Goal: Information Seeking & Learning: Learn about a topic

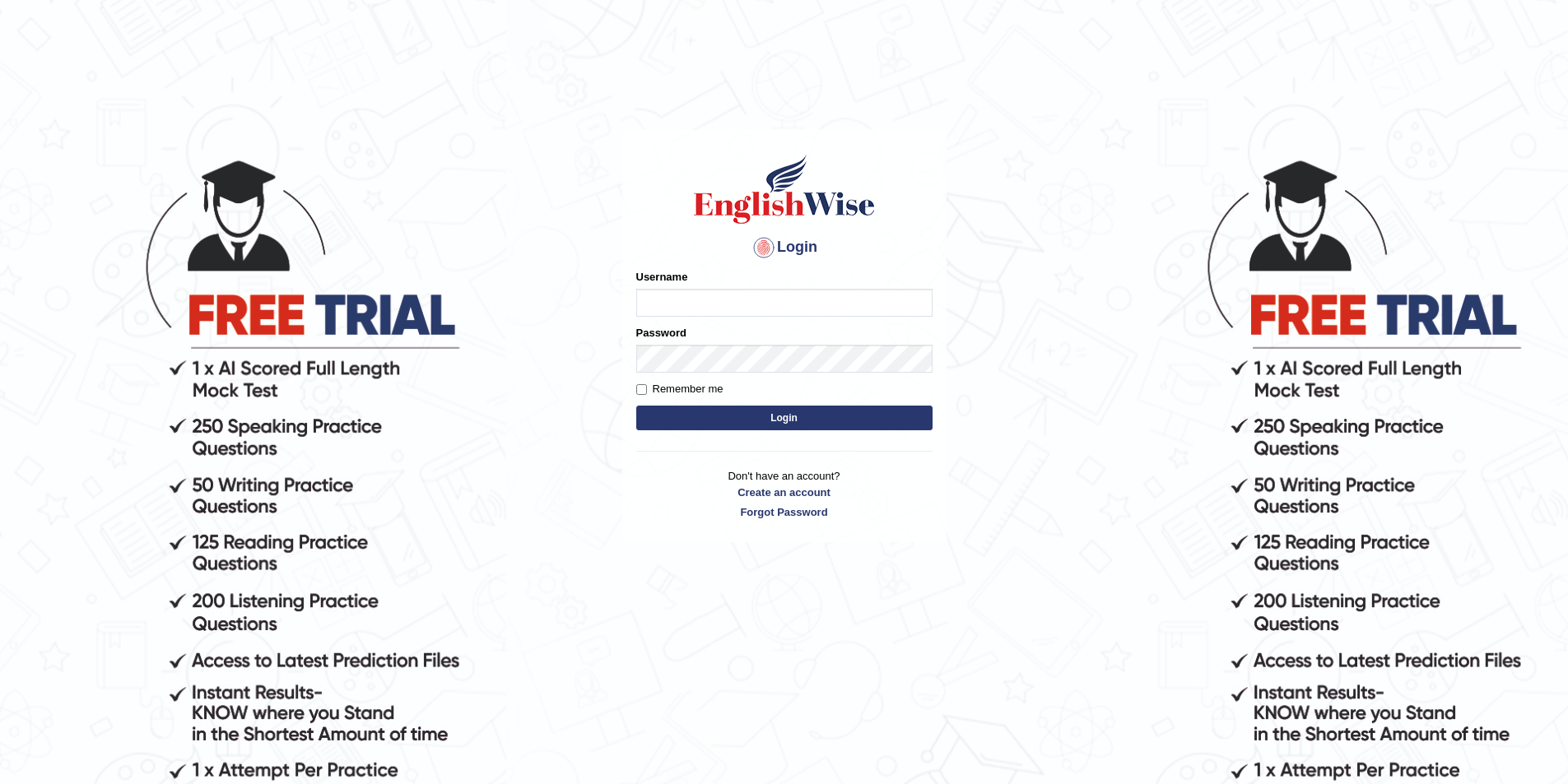
type input "kas60_"
click at [707, 427] on button "Login" at bounding box center [784, 418] width 296 height 25
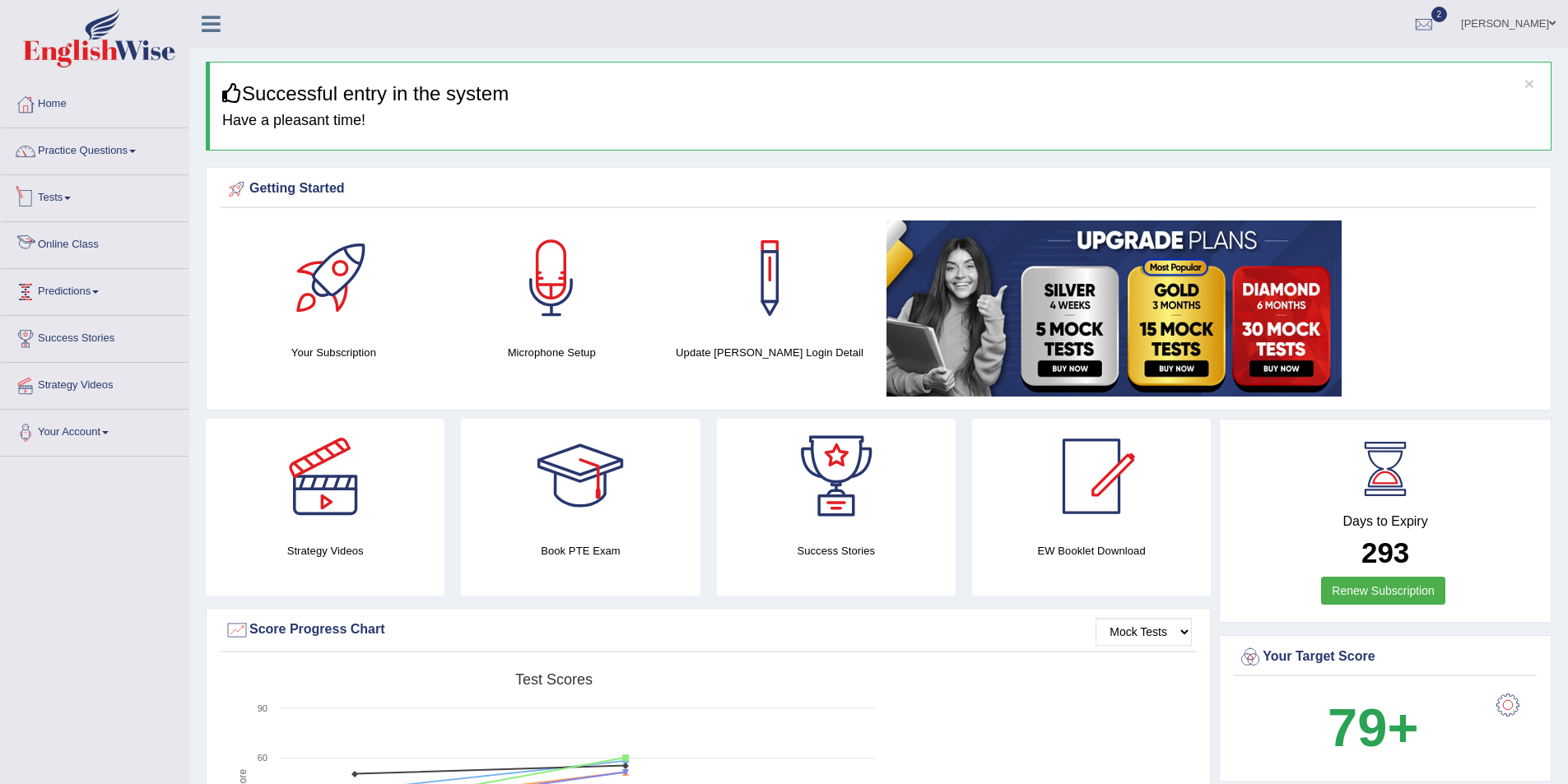
click at [82, 247] on link "Online Class" at bounding box center [94, 243] width 188 height 41
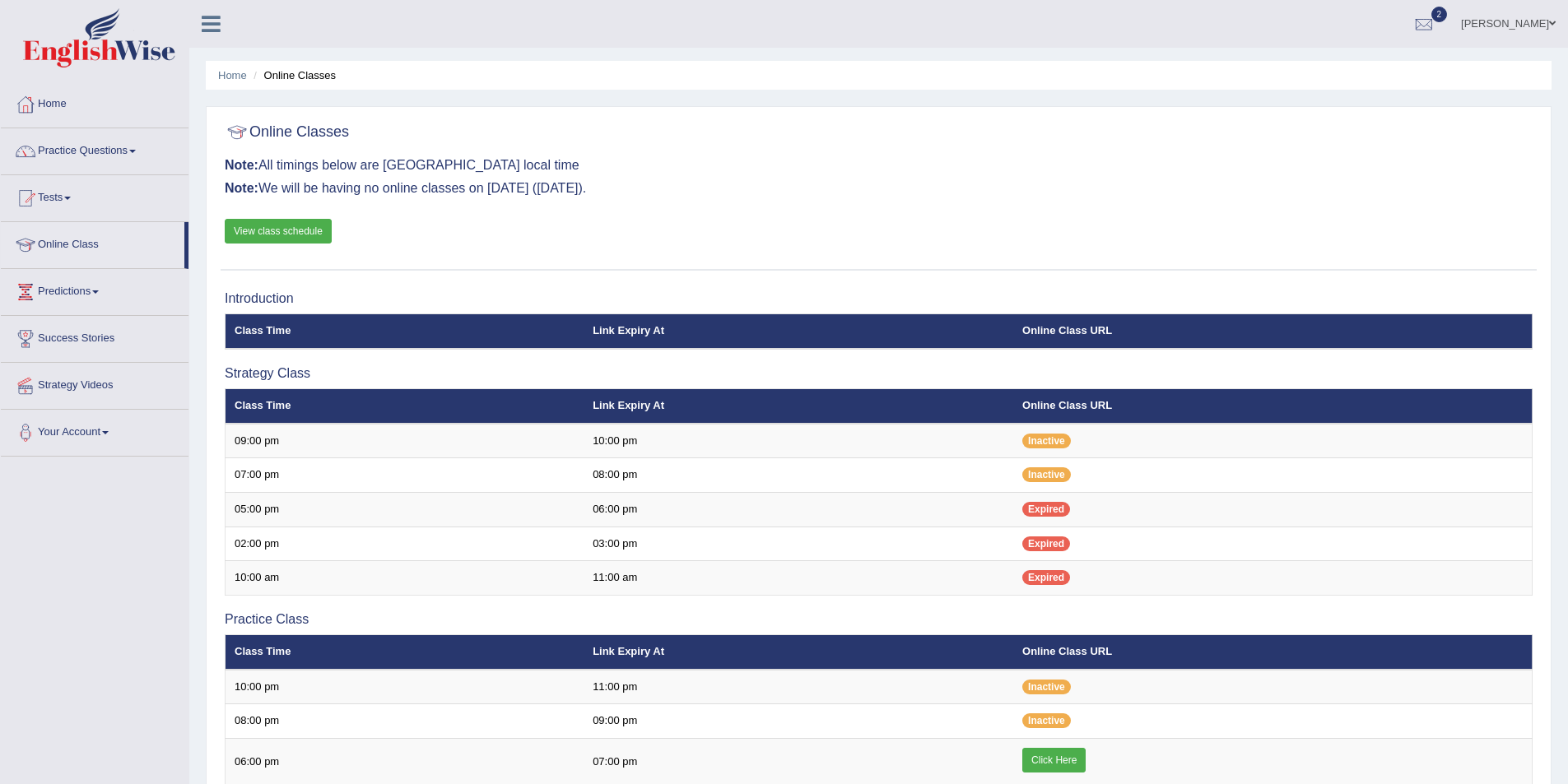
click at [258, 223] on link "View class schedule" at bounding box center [278, 231] width 107 height 25
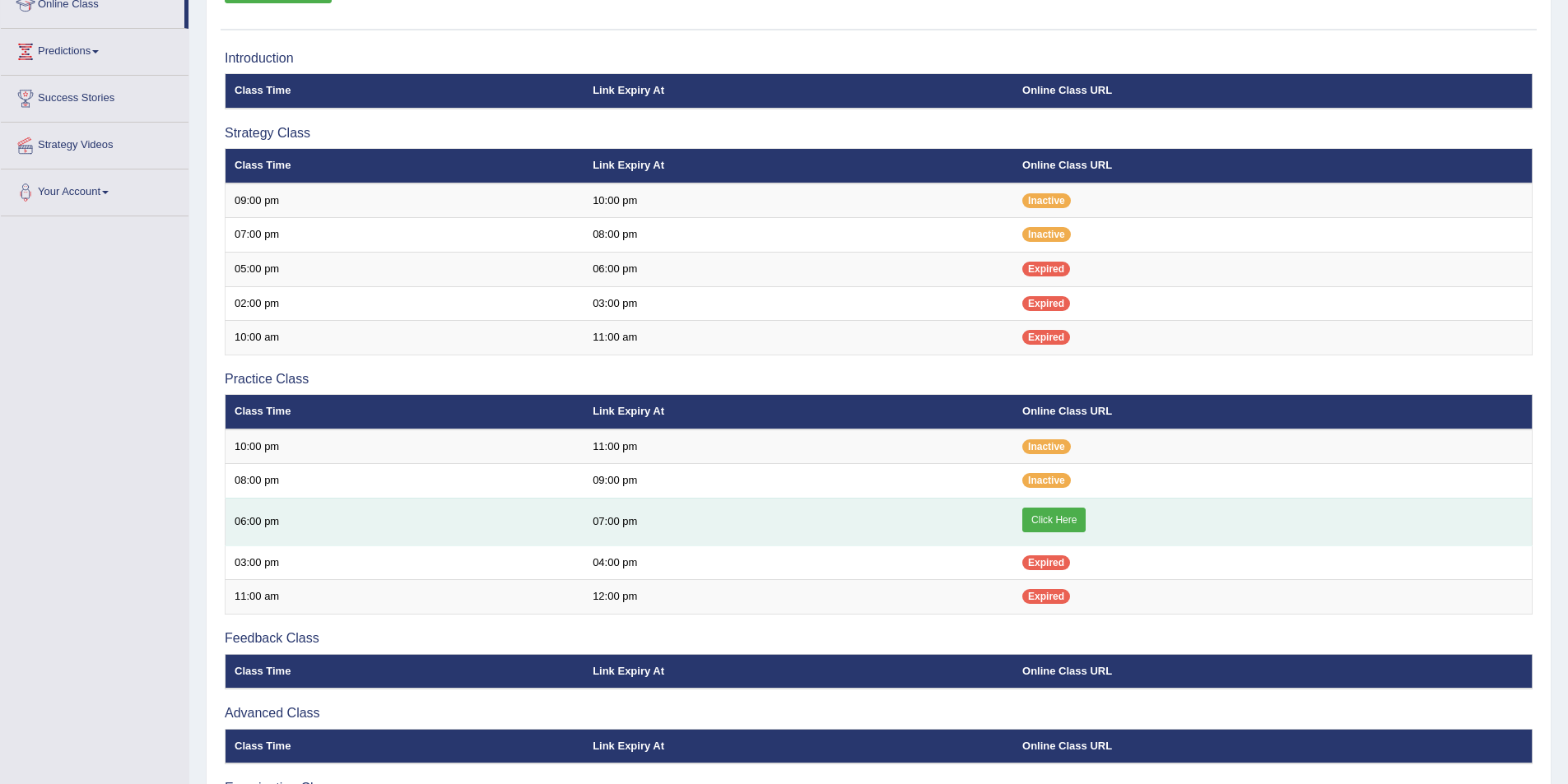
scroll to position [247, 0]
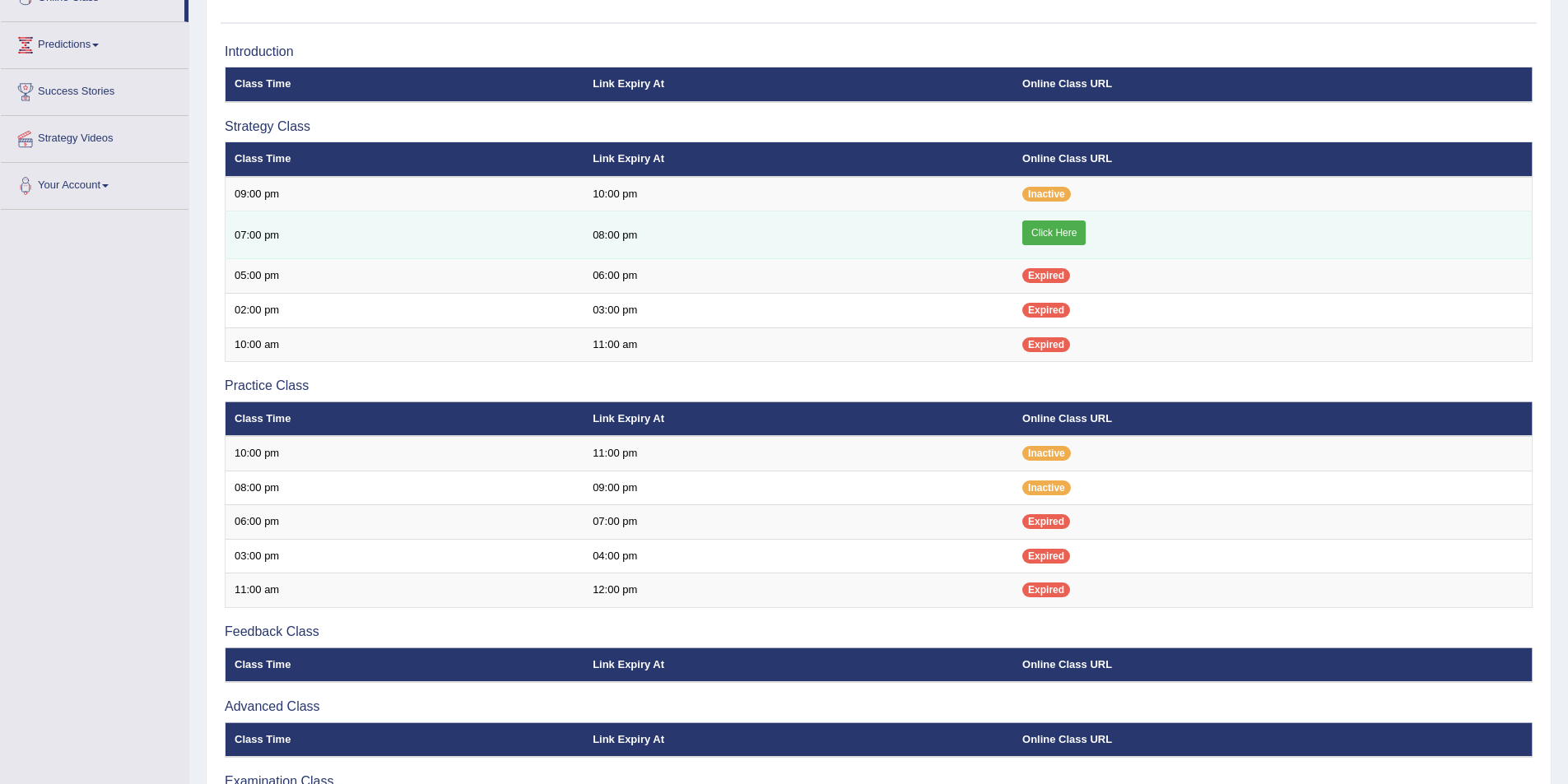
click at [1037, 235] on link "Click Here" at bounding box center [1054, 233] width 64 height 25
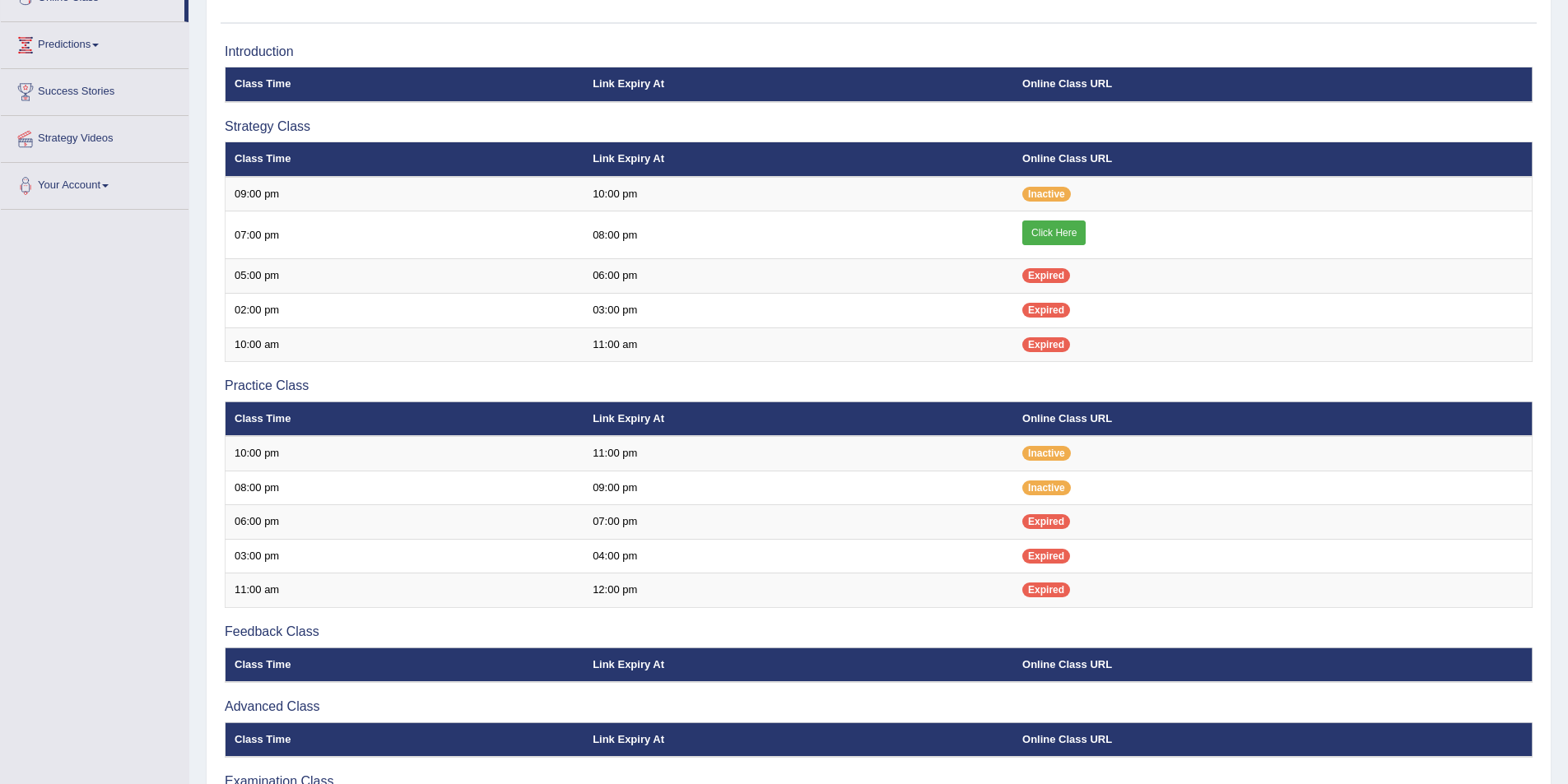
scroll to position [247, 0]
click at [101, 329] on div "Toggle navigation Home Practice Questions Speaking Practice Read Aloud Repeat S…" at bounding box center [784, 331] width 1568 height 1156
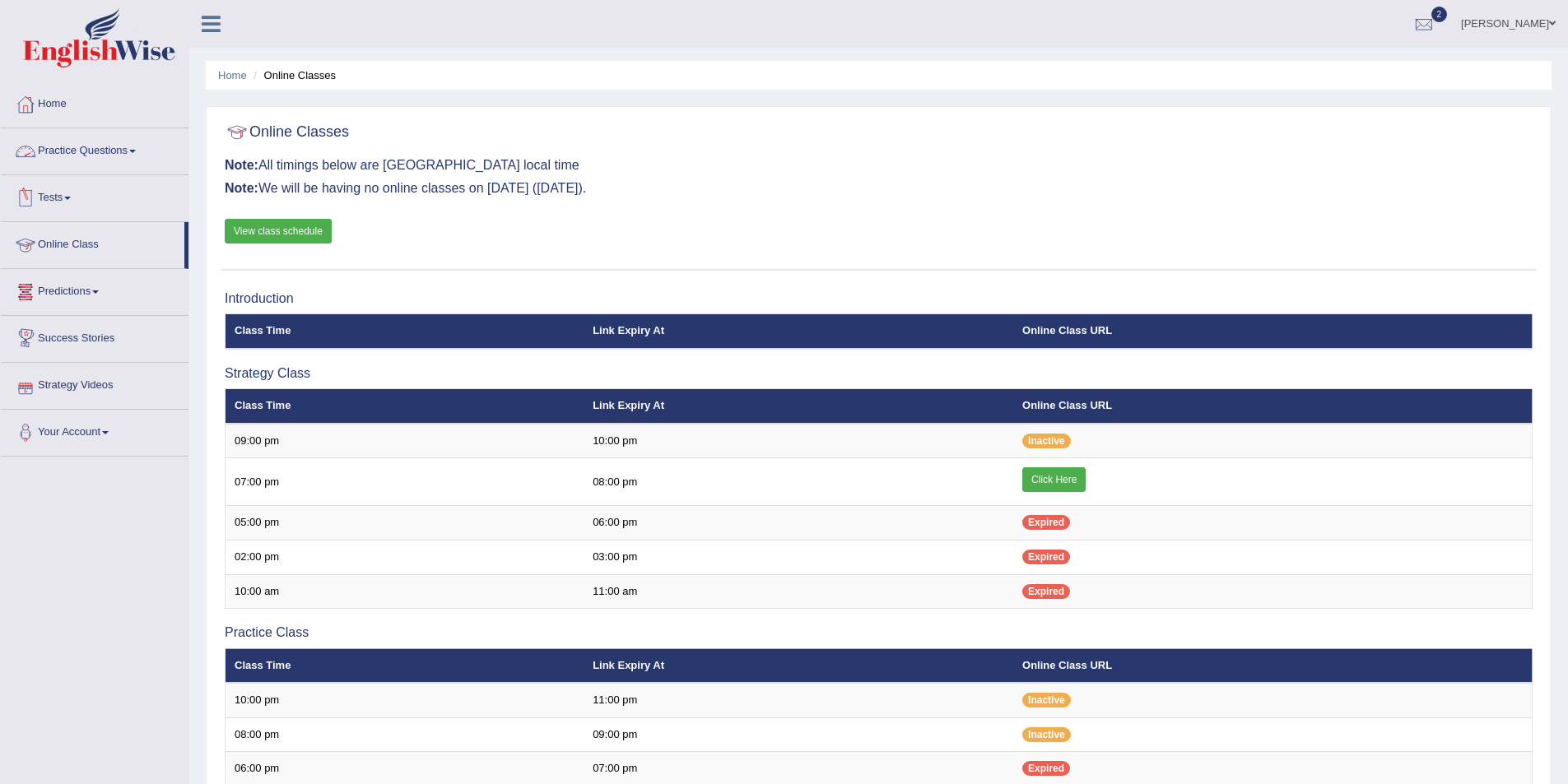
click at [83, 194] on link "Tests" at bounding box center [94, 195] width 188 height 41
click at [84, 239] on link "Take Practice Sectional Test" at bounding box center [107, 236] width 154 height 30
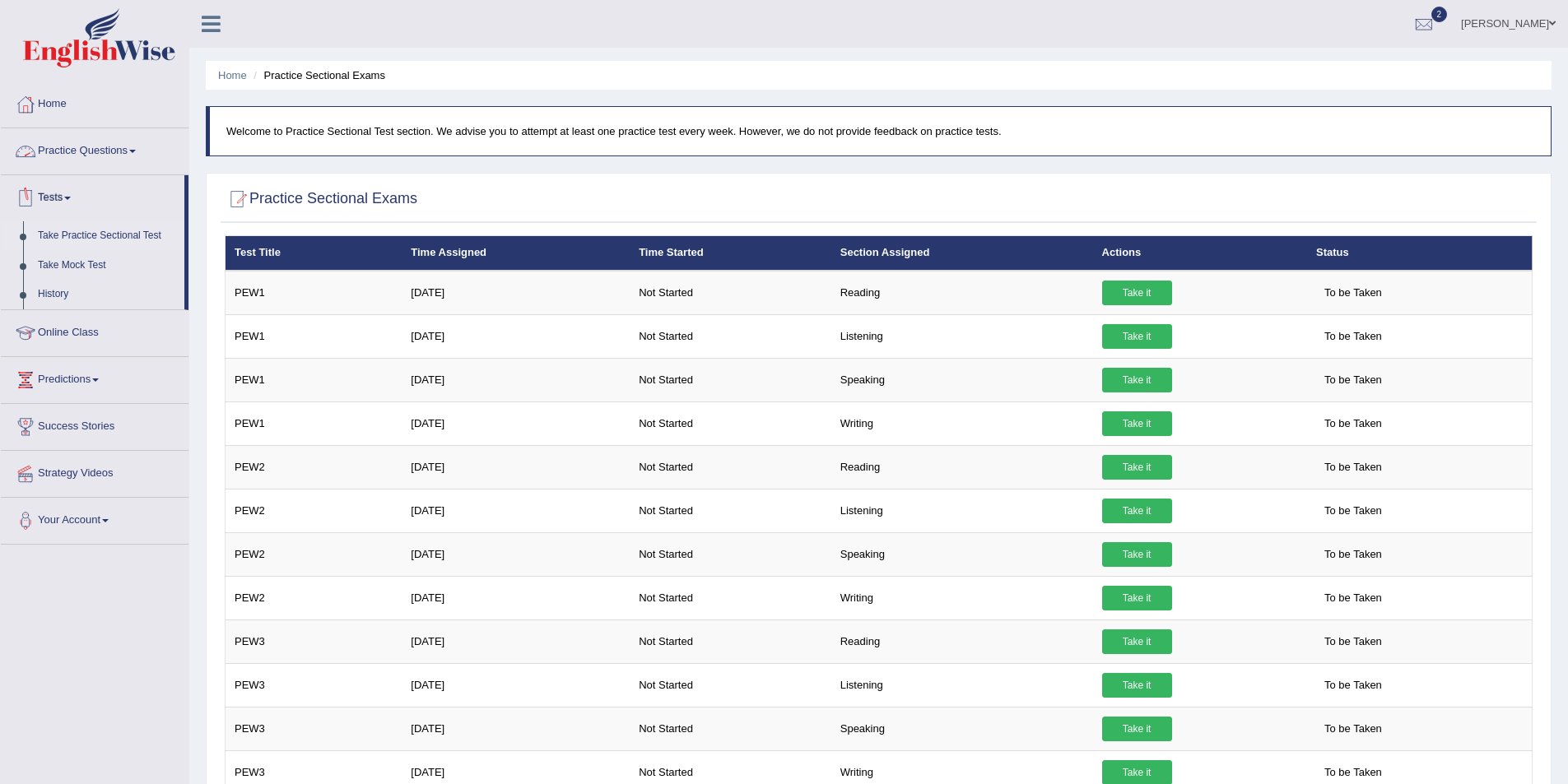
click at [109, 144] on link "Practice Questions" at bounding box center [94, 148] width 188 height 41
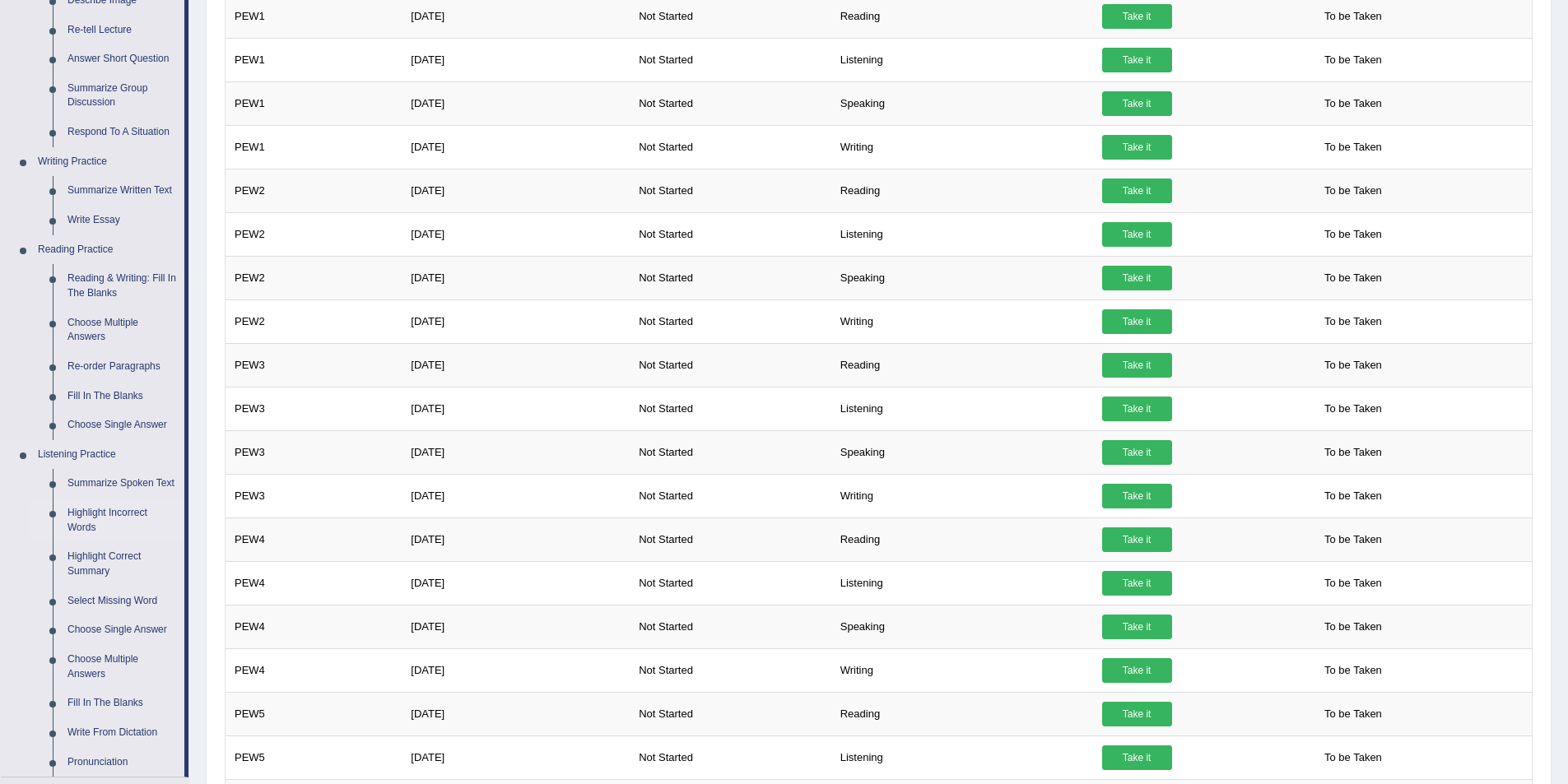
scroll to position [329, 0]
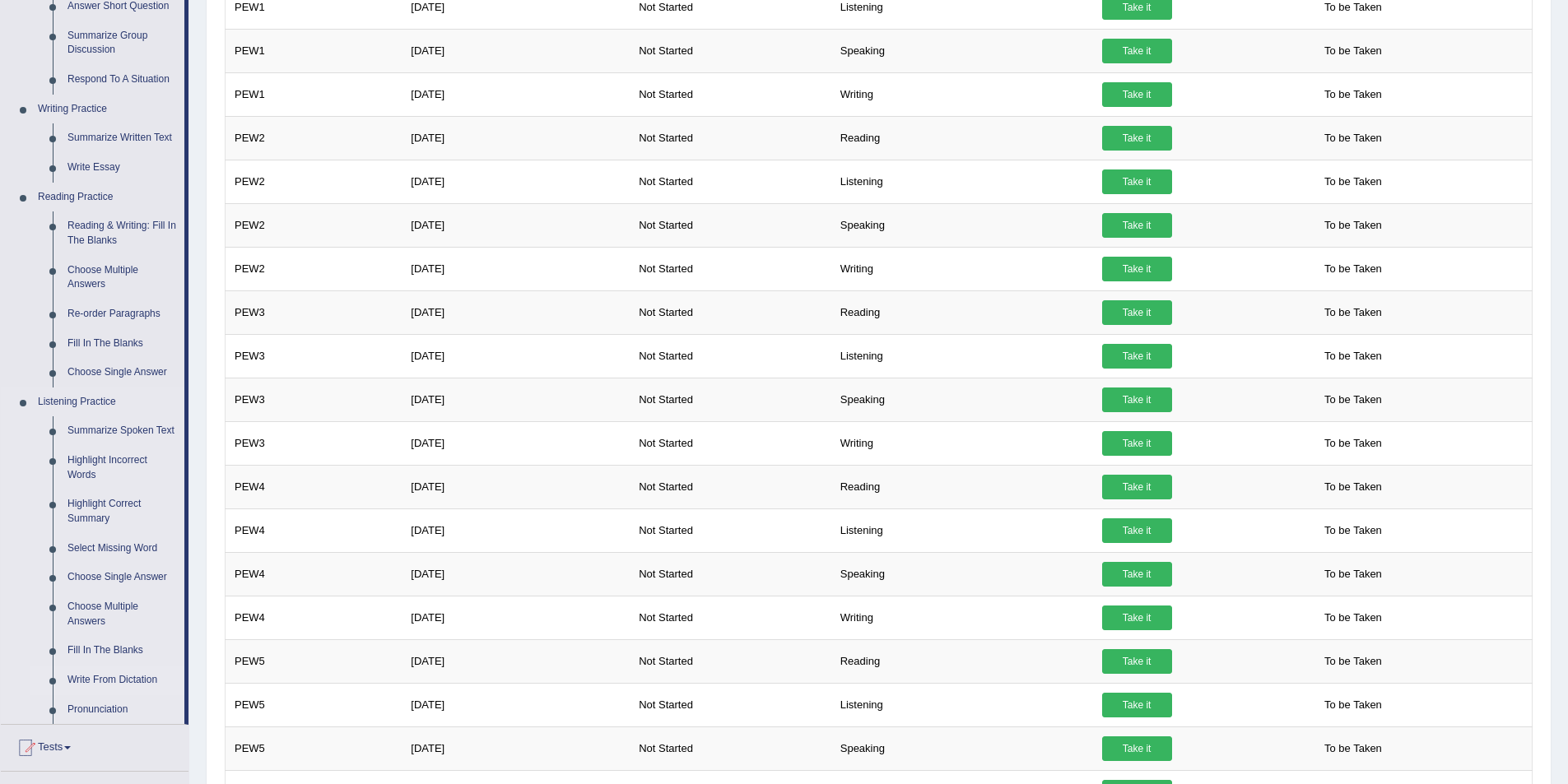
click at [125, 674] on link "Write From Dictation" at bounding box center [122, 680] width 124 height 30
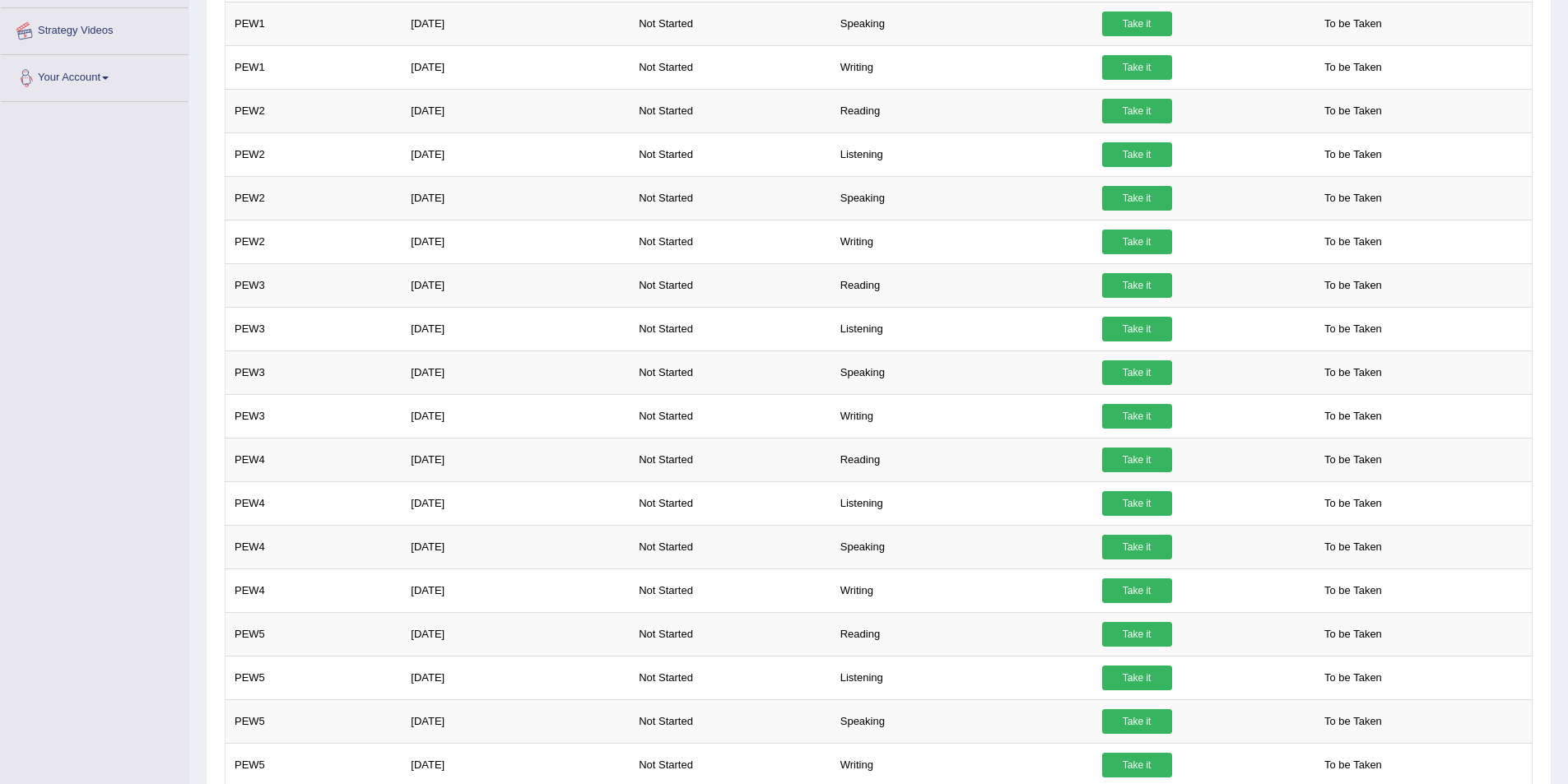
scroll to position [412, 0]
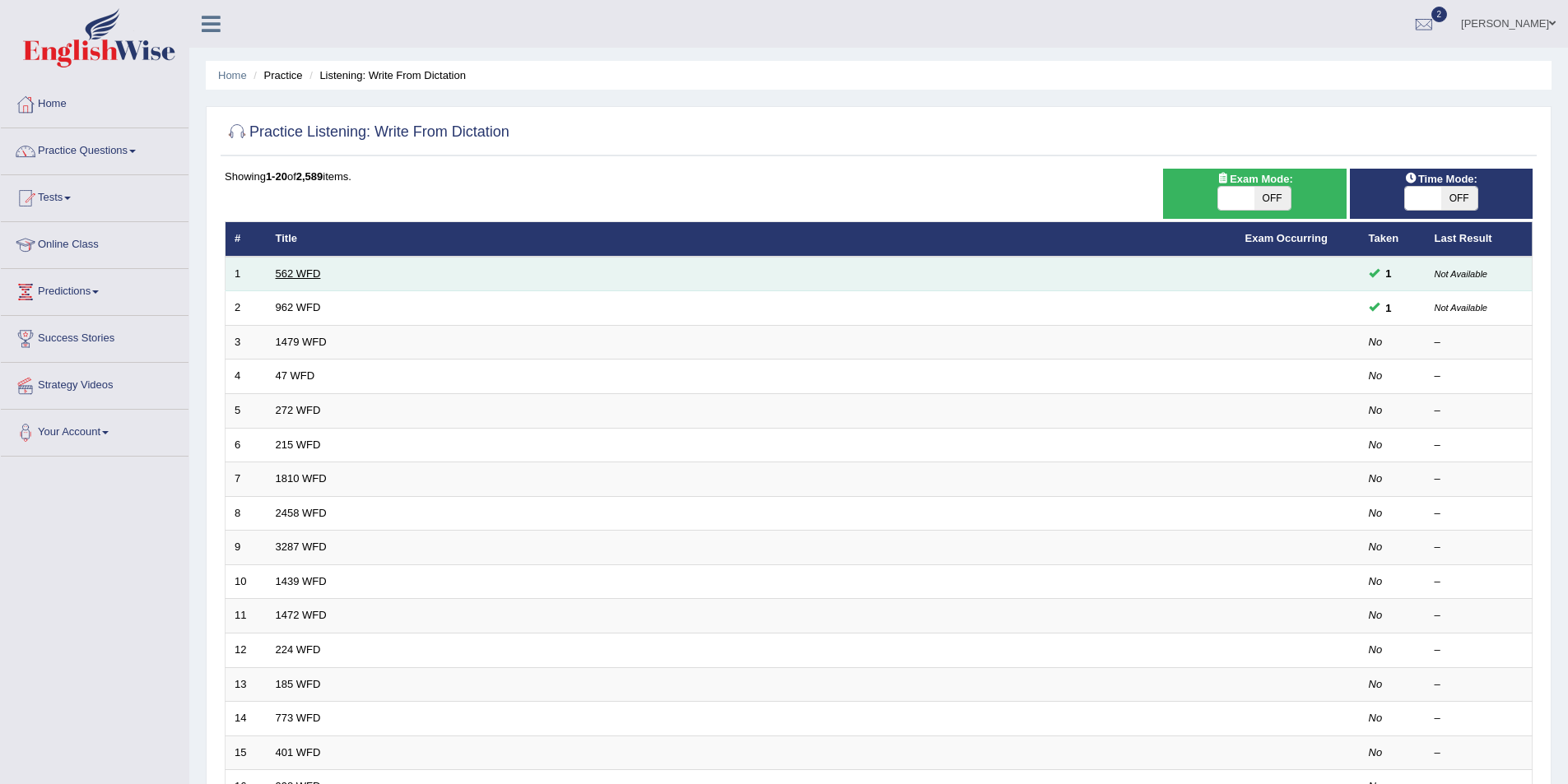
click at [296, 268] on link "562 WFD" at bounding box center [298, 273] width 45 height 13
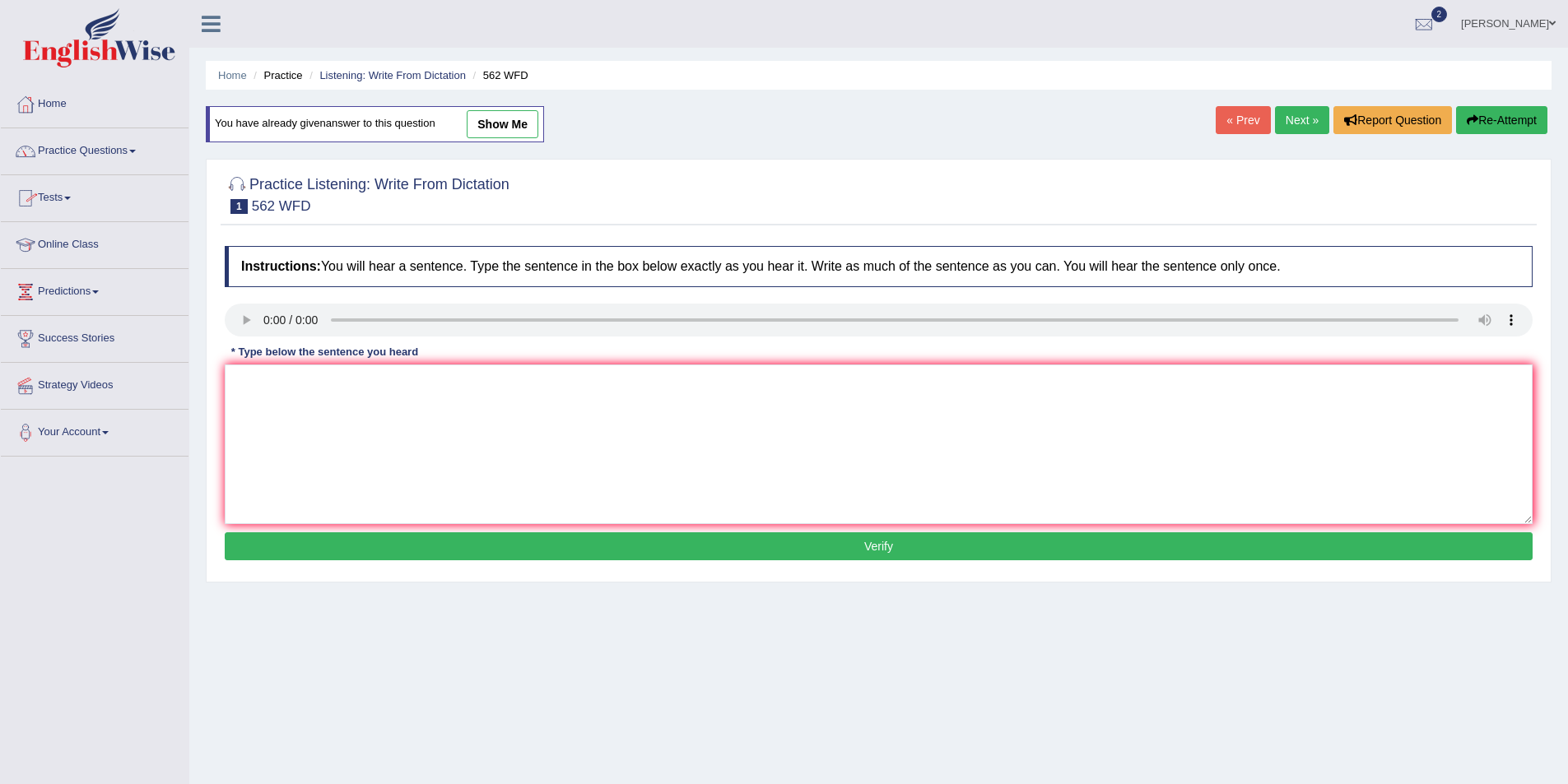
click at [76, 245] on link "Online Class" at bounding box center [94, 243] width 188 height 41
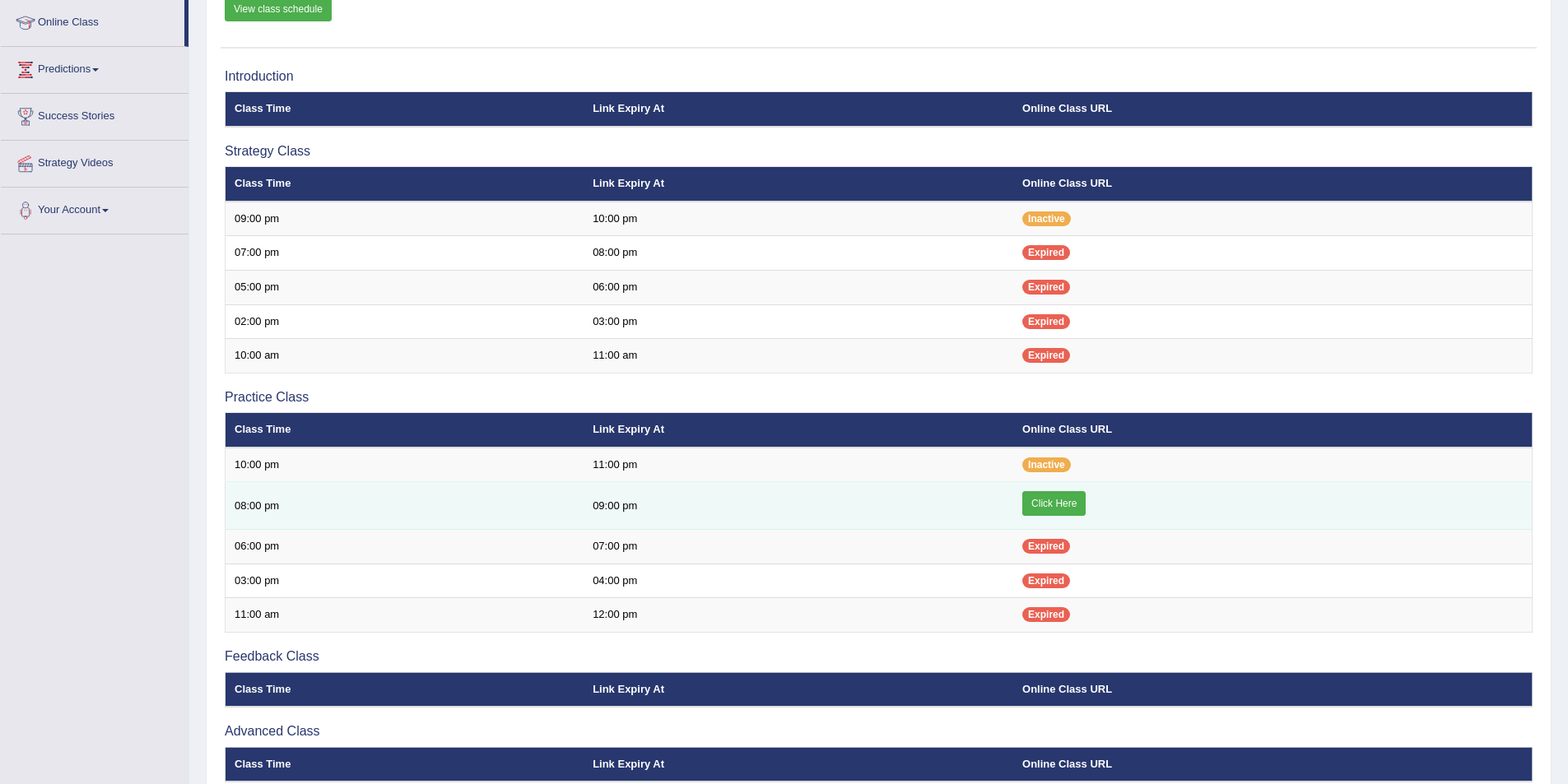
scroll to position [247, 0]
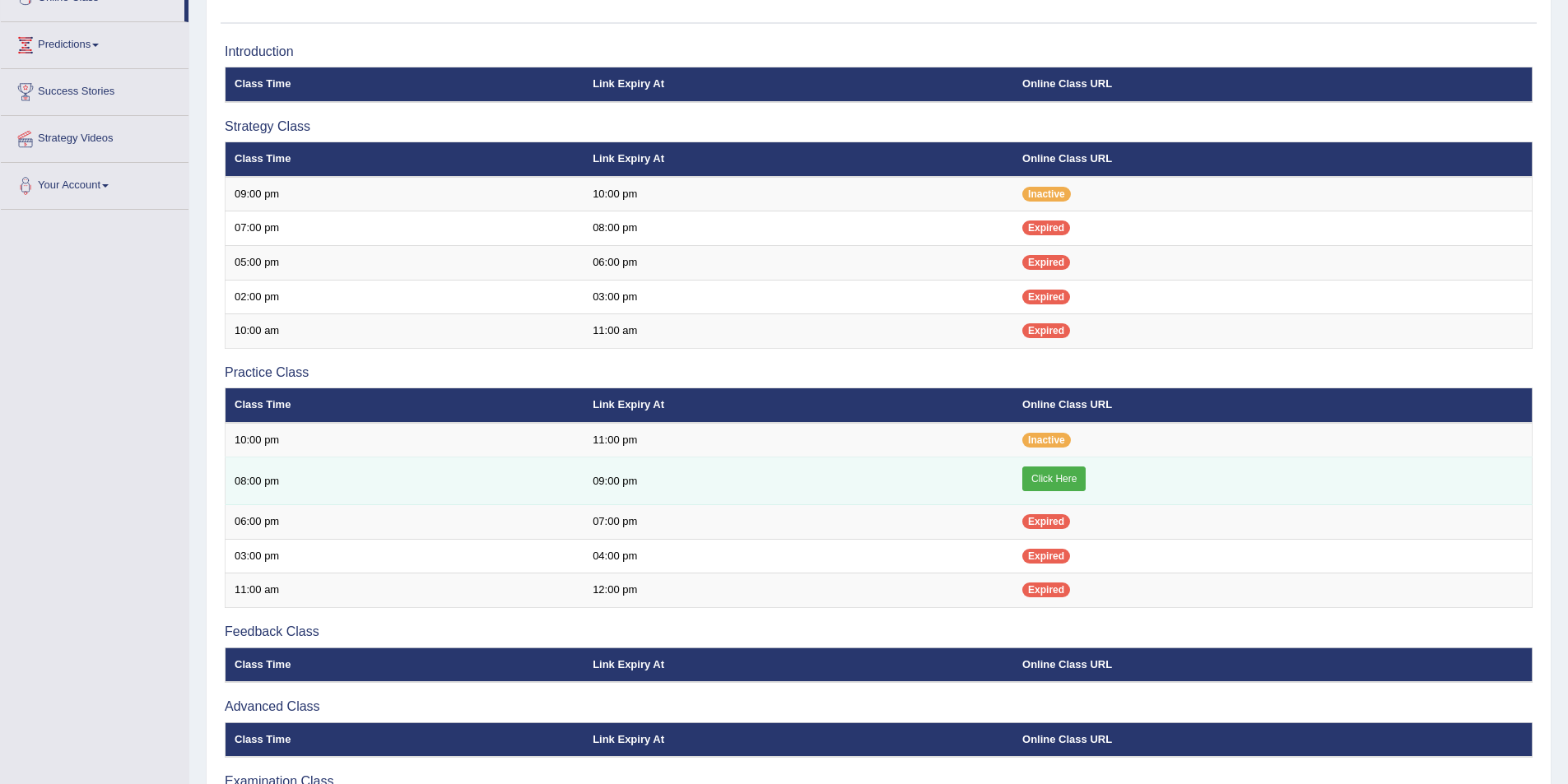
click at [1043, 474] on link "Click Here" at bounding box center [1054, 479] width 64 height 25
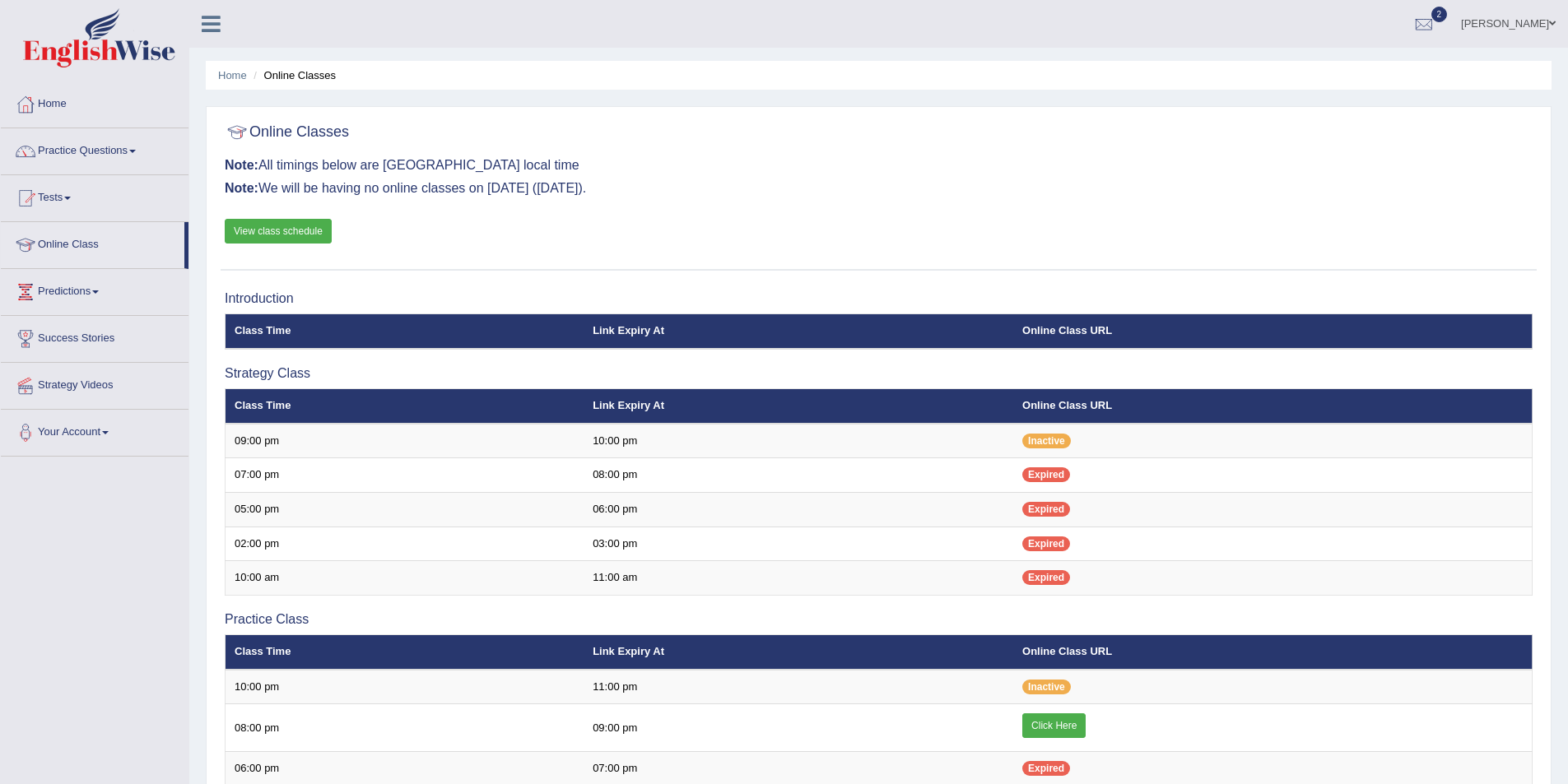
click at [89, 148] on link "Practice Questions" at bounding box center [94, 148] width 188 height 41
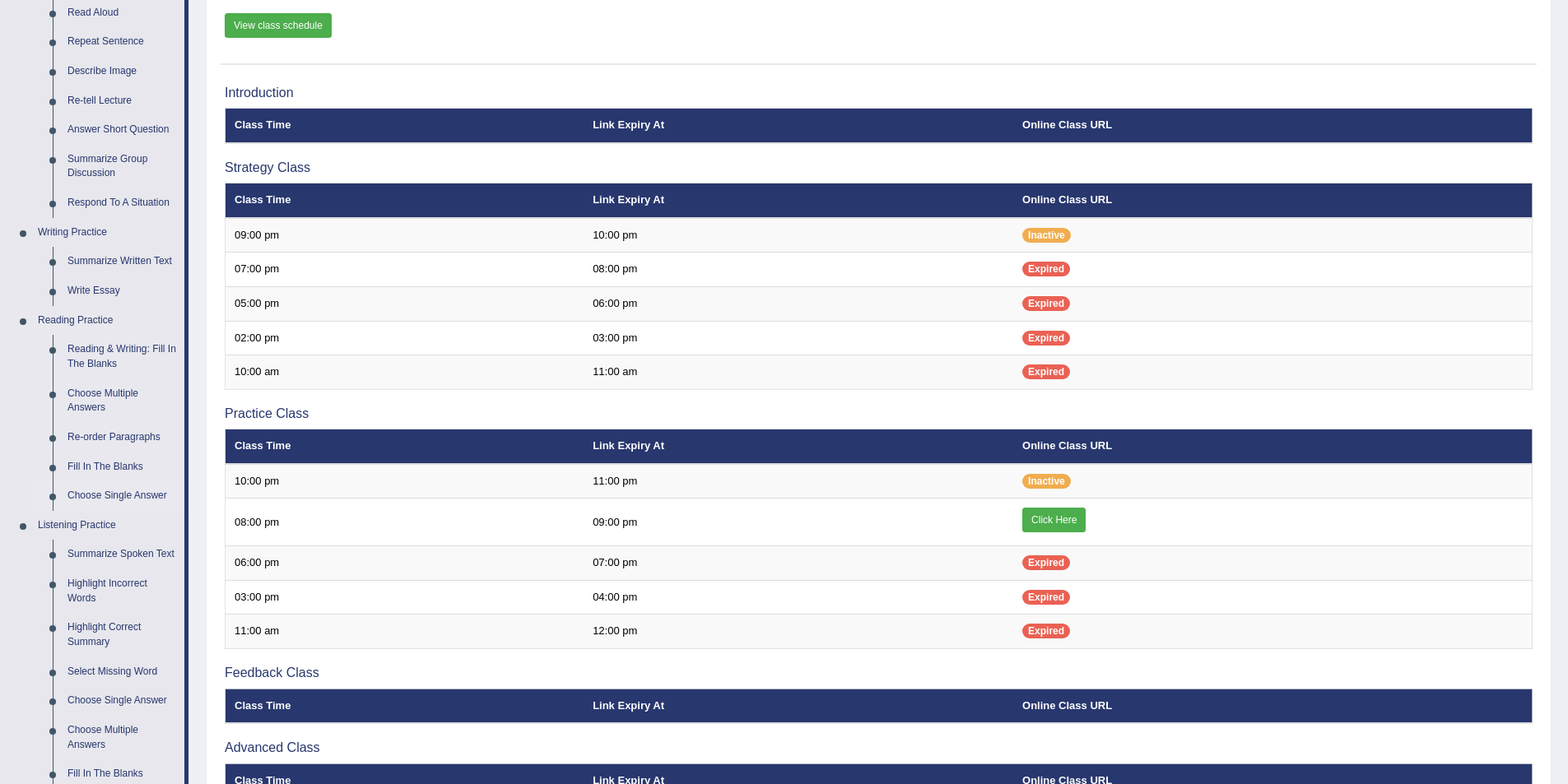
scroll to position [247, 0]
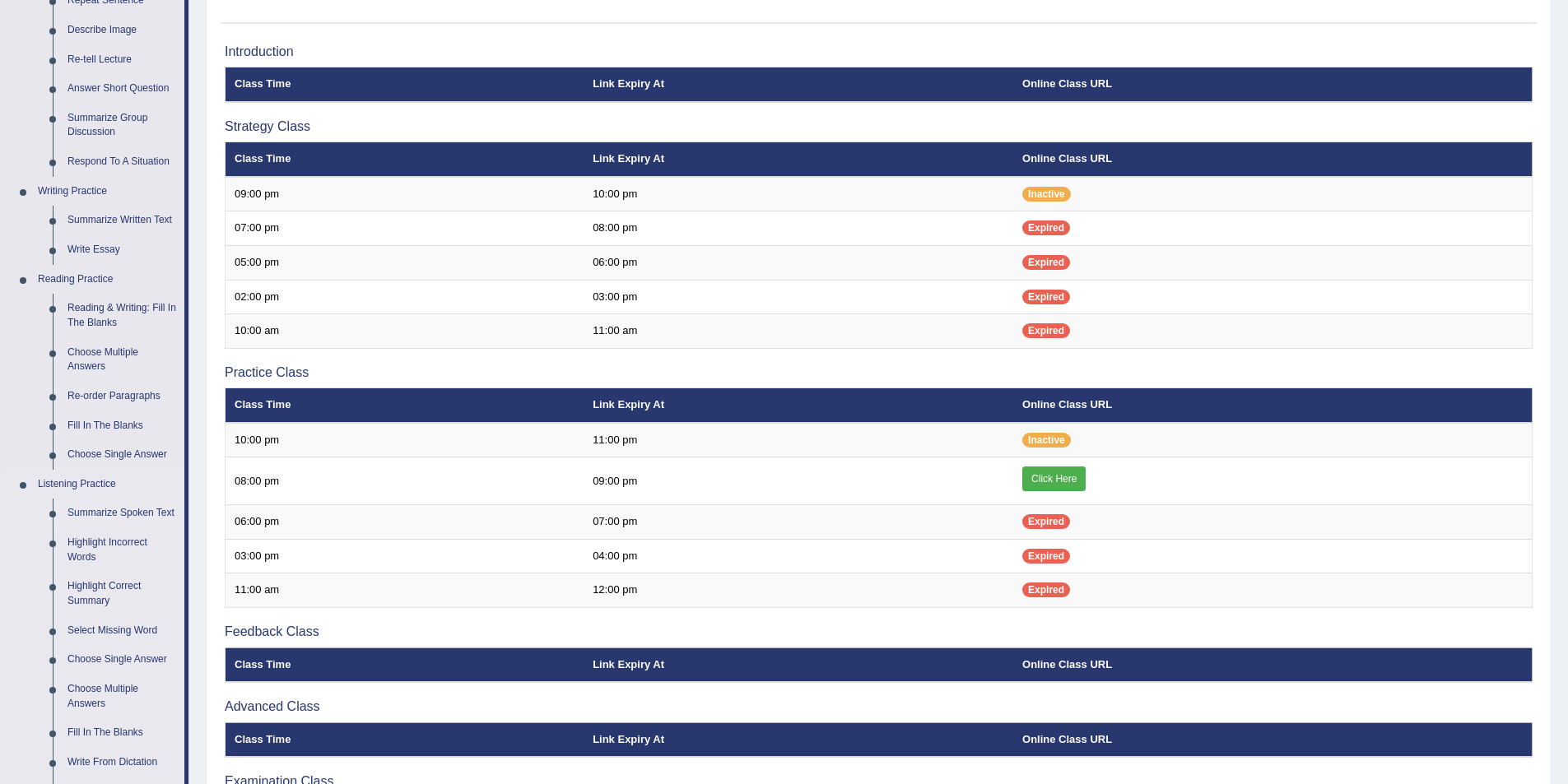
click at [124, 511] on link "Summarize Spoken Text" at bounding box center [122, 513] width 124 height 30
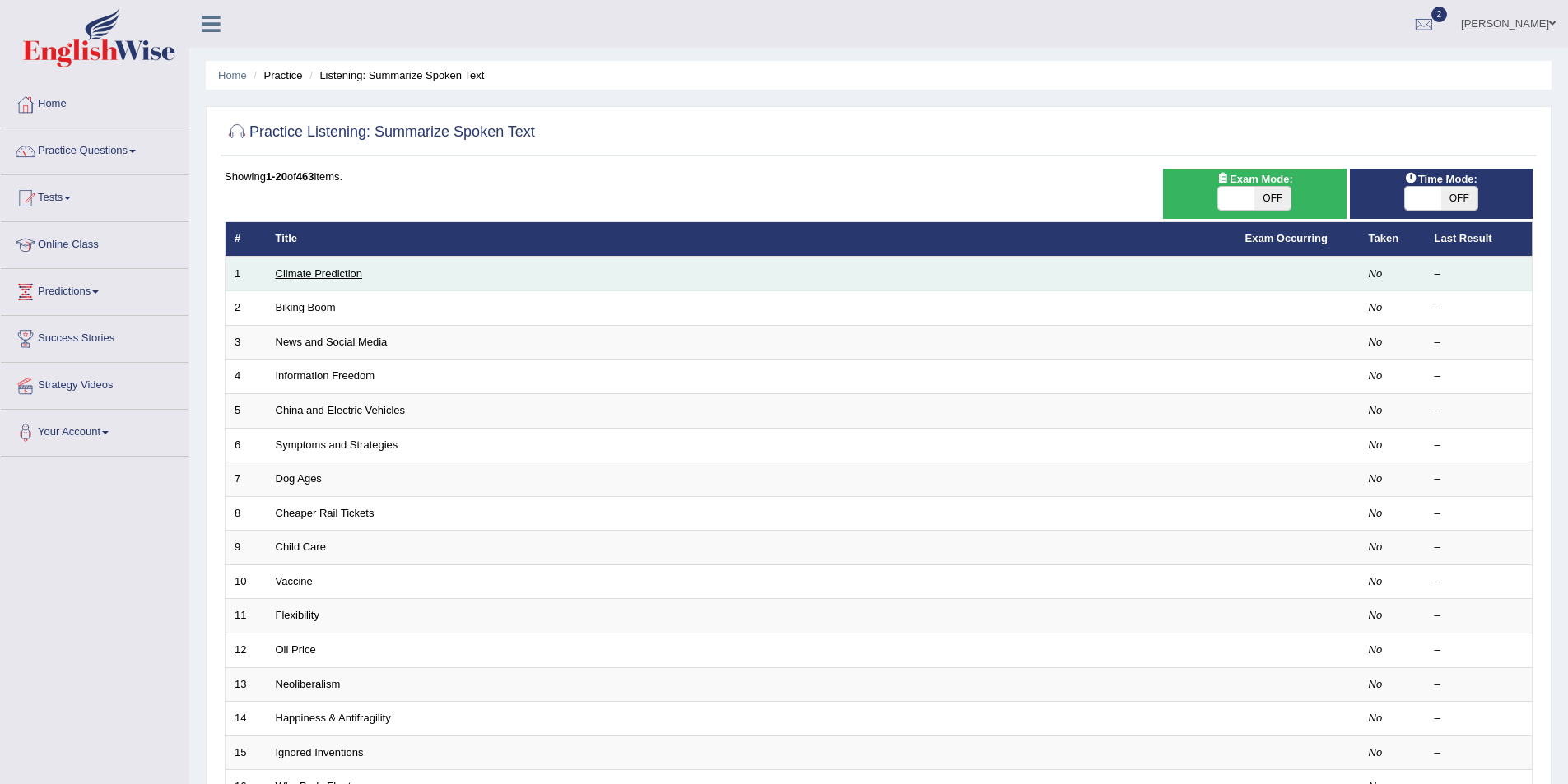
click at [315, 272] on link "Climate Prediction" at bounding box center [319, 273] width 87 height 13
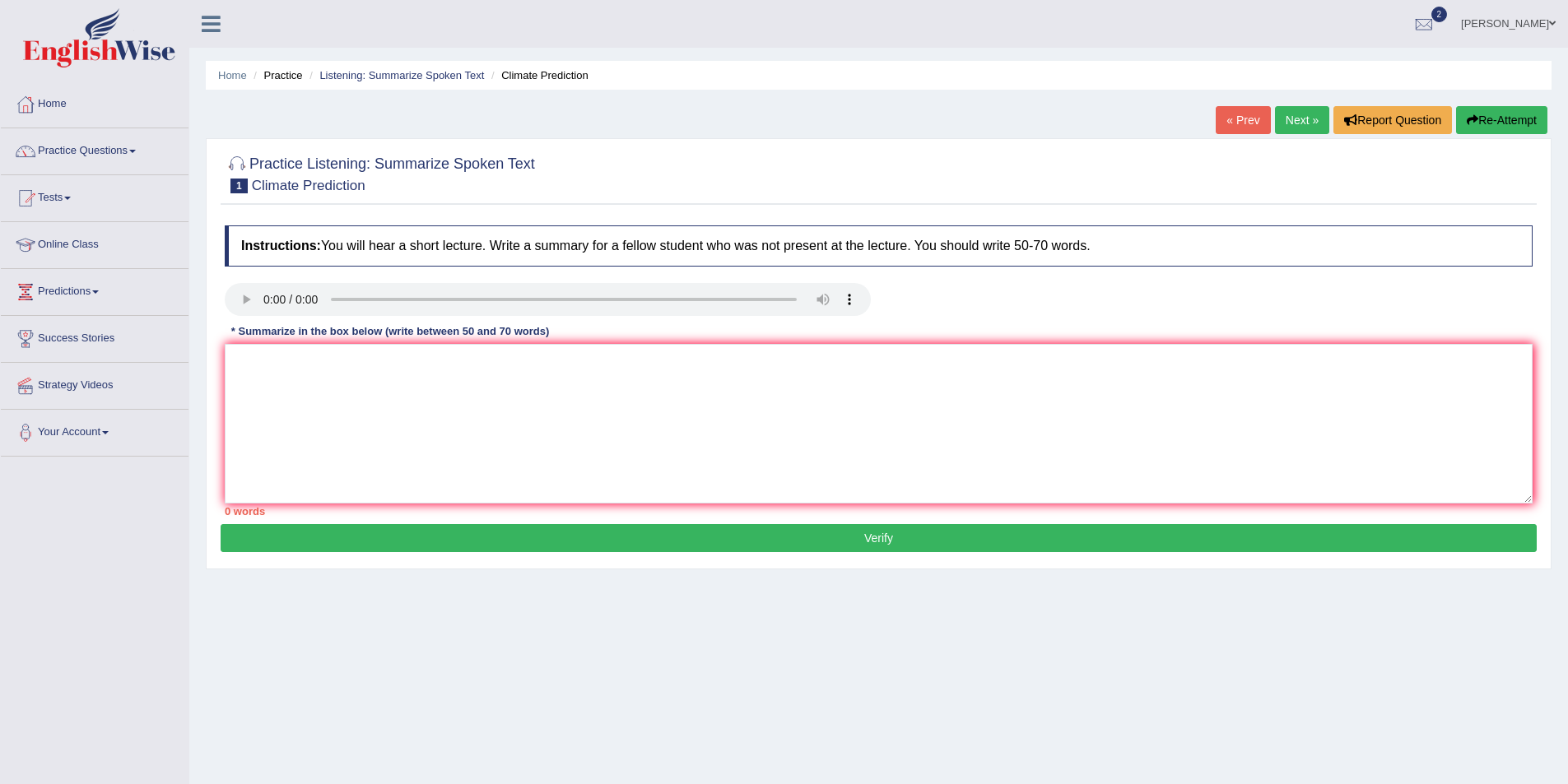
click at [151, 608] on div "Toggle navigation Home Practice Questions Speaking Practice Read Aloud Repeat S…" at bounding box center [784, 428] width 1568 height 856
click at [497, 368] on textarea at bounding box center [878, 424] width 1307 height 160
type textarea "Indutrilization gas is harmful for the environment. It caus"
drag, startPoint x: 580, startPoint y: 367, endPoint x: 42, endPoint y: 336, distance: 538.9
click at [43, 337] on div "Toggle navigation Home Practice Questions Speaking Practice Read Aloud Repeat S…" at bounding box center [784, 428] width 1568 height 856
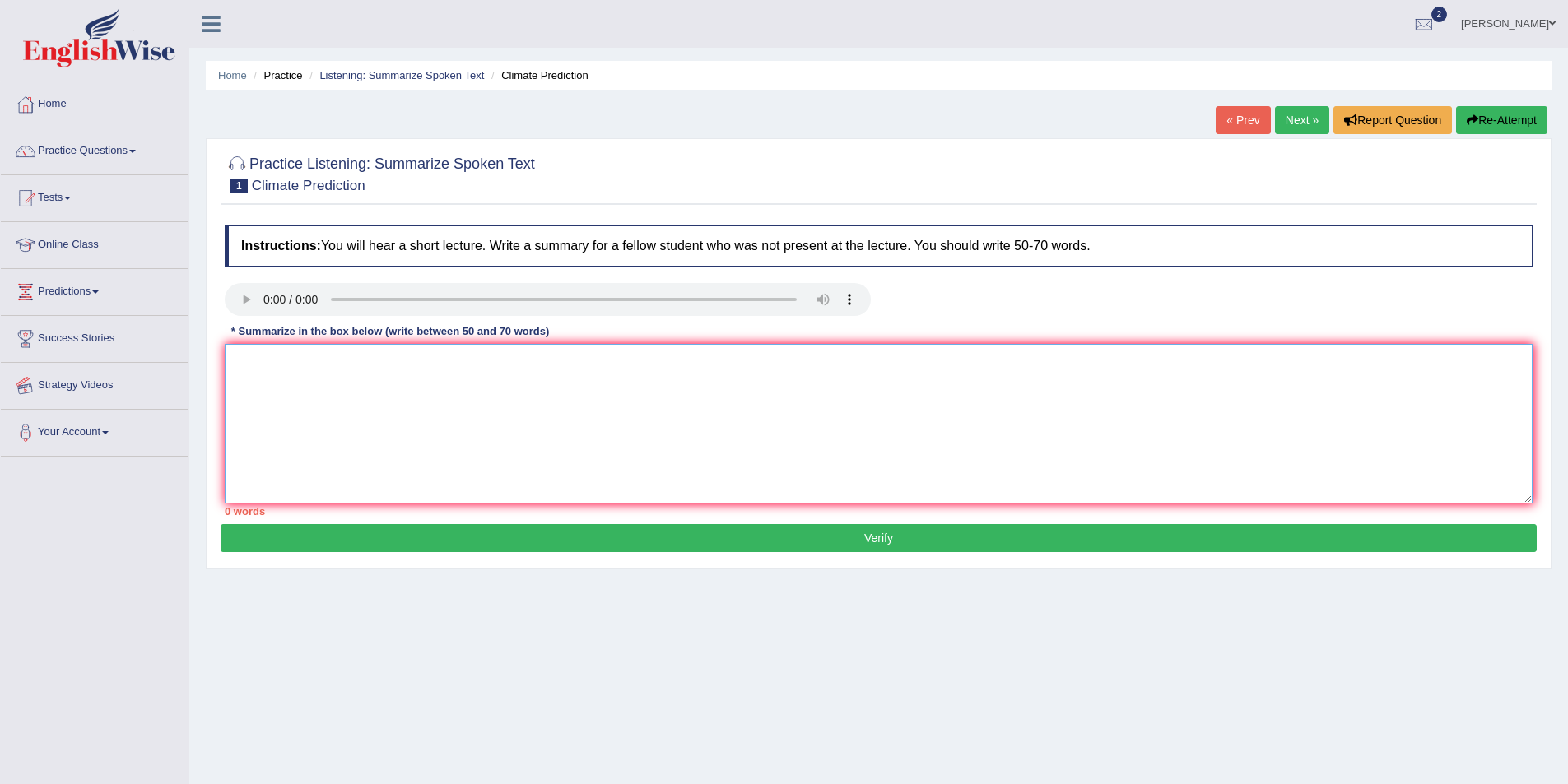
click at [268, 371] on textarea at bounding box center [878, 424] width 1307 height 160
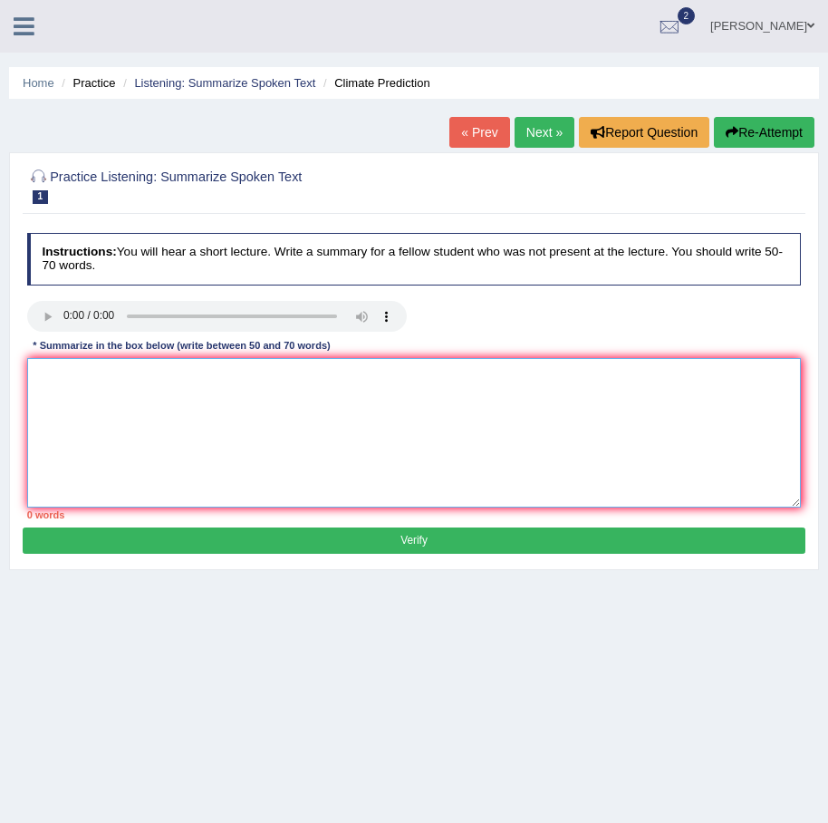
click at [89, 419] on textarea at bounding box center [414, 432] width 775 height 149
click at [448, 381] on textarea "The speaker provided a comprehensive overview of indutrialized gas, highlighting" at bounding box center [414, 432] width 775 height 149
click at [555, 398] on textarea "The speaker provided a comprehensive overview of indutrialized gas, highlightin…" at bounding box center [414, 432] width 775 height 149
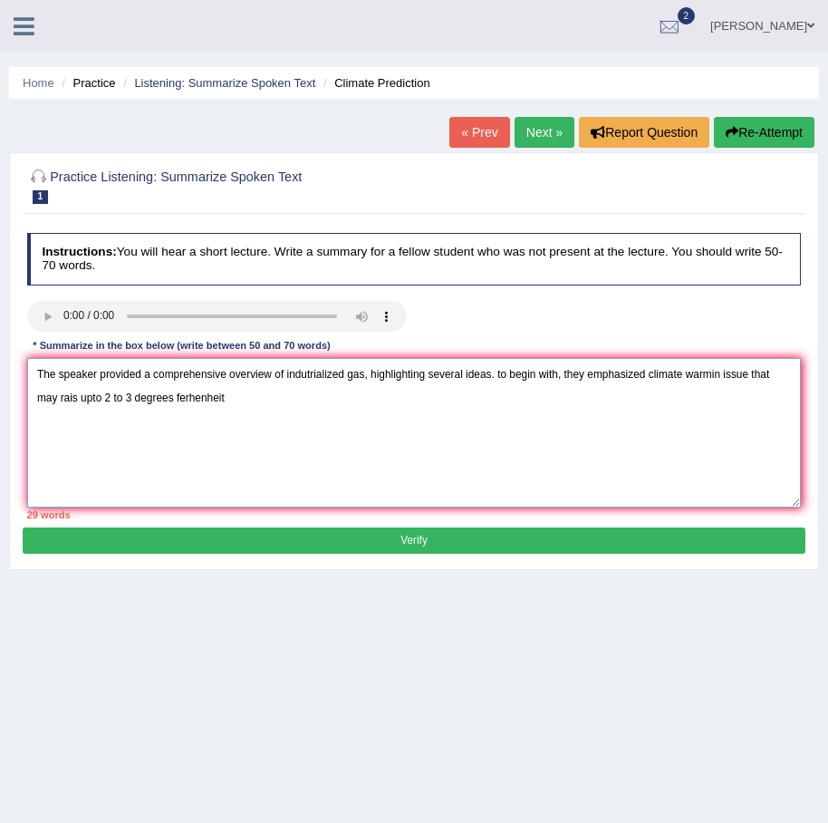
click at [282, 396] on textarea "The speaker provided a comprehensive overview of indutrialized gas, highlightin…" at bounding box center [414, 432] width 775 height 149
click at [396, 411] on textarea "The speaker provided a comprehensive overview of indutrialized gas, highlightin…" at bounding box center [414, 432] width 775 height 149
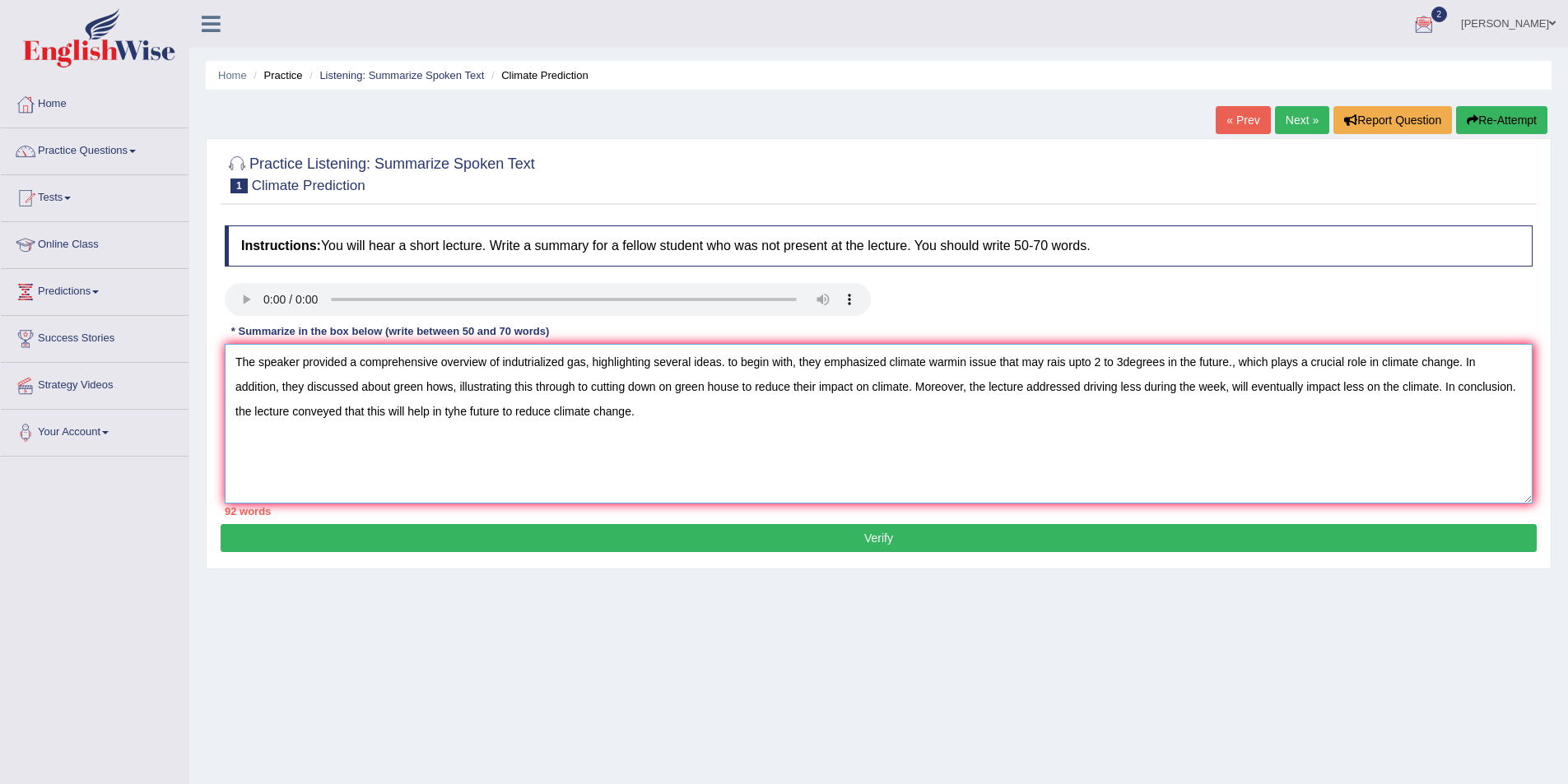
click at [523, 361] on textarea "The speaker provided a comprehensive overview of indutrialized gas, highlightin…" at bounding box center [878, 424] width 1307 height 160
click at [846, 447] on textarea "The speaker provided a comprehensive overview of industrialized gas, highlighti…" at bounding box center [878, 424] width 1307 height 160
type textarea "The speaker provided a comprehensive overview of industrialized gas, highlighti…"
click at [835, 545] on button "Verify" at bounding box center [878, 538] width 1315 height 28
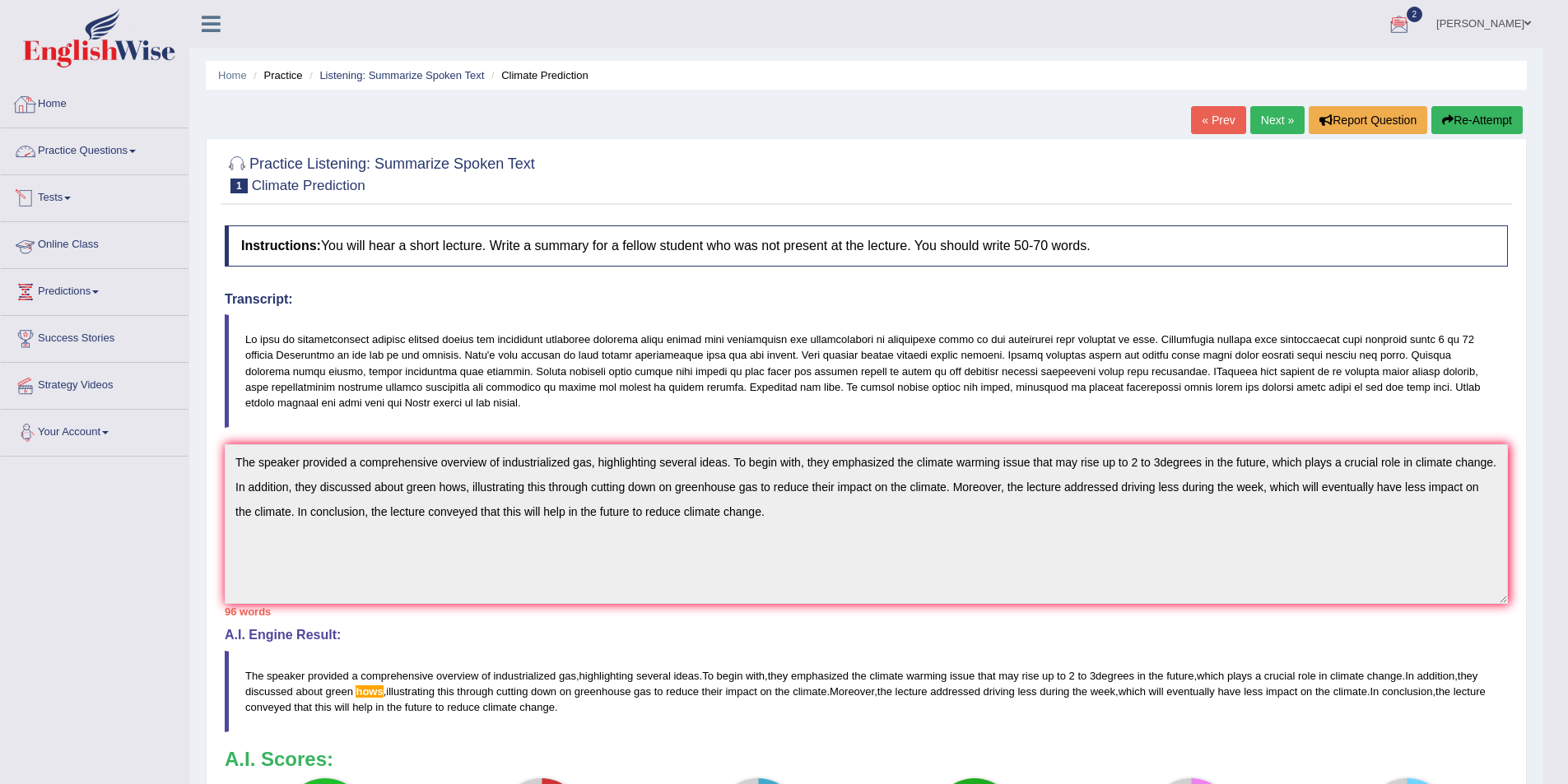
click at [95, 150] on link "Practice Questions" at bounding box center [94, 148] width 188 height 41
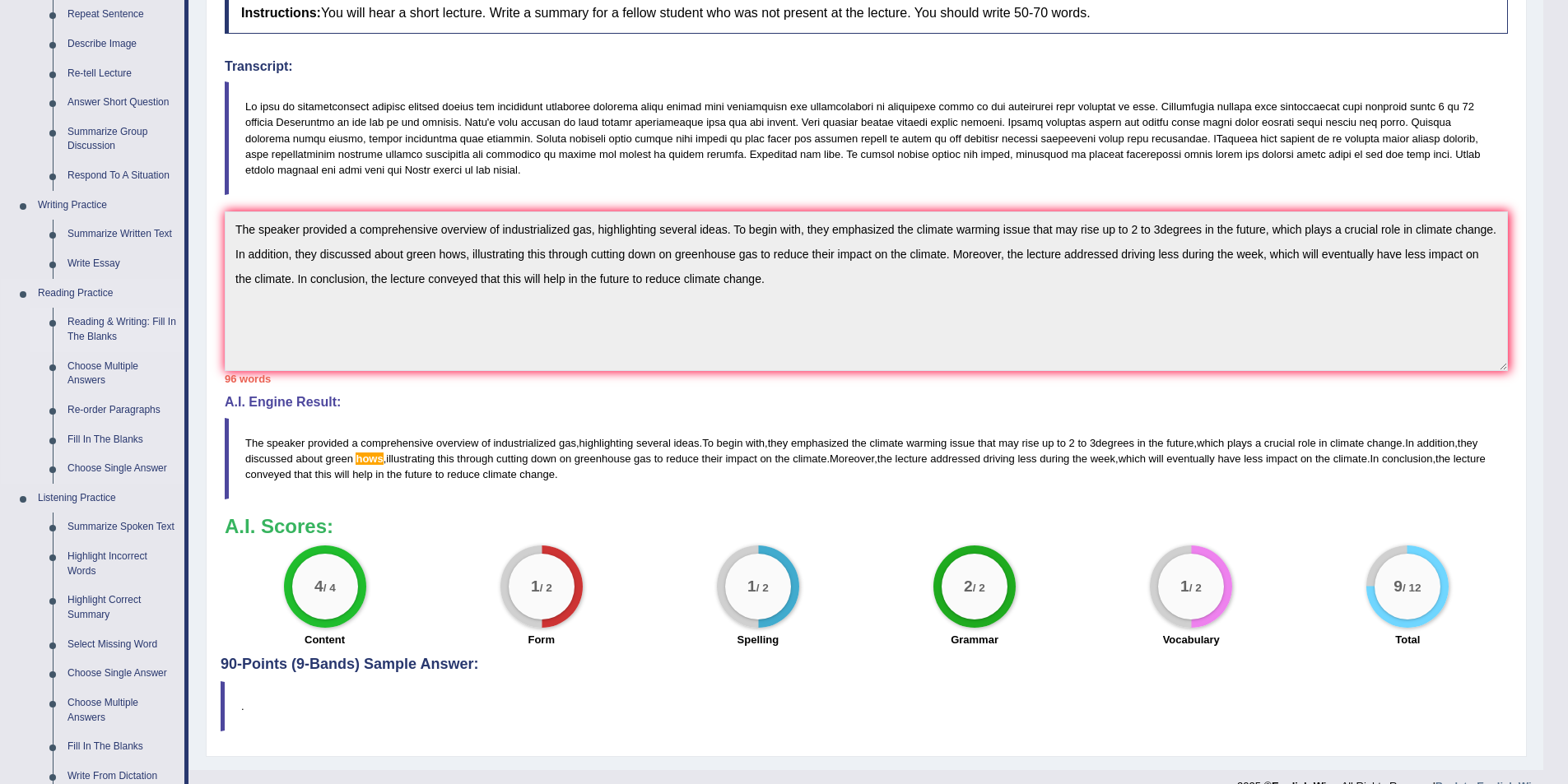
scroll to position [247, 0]
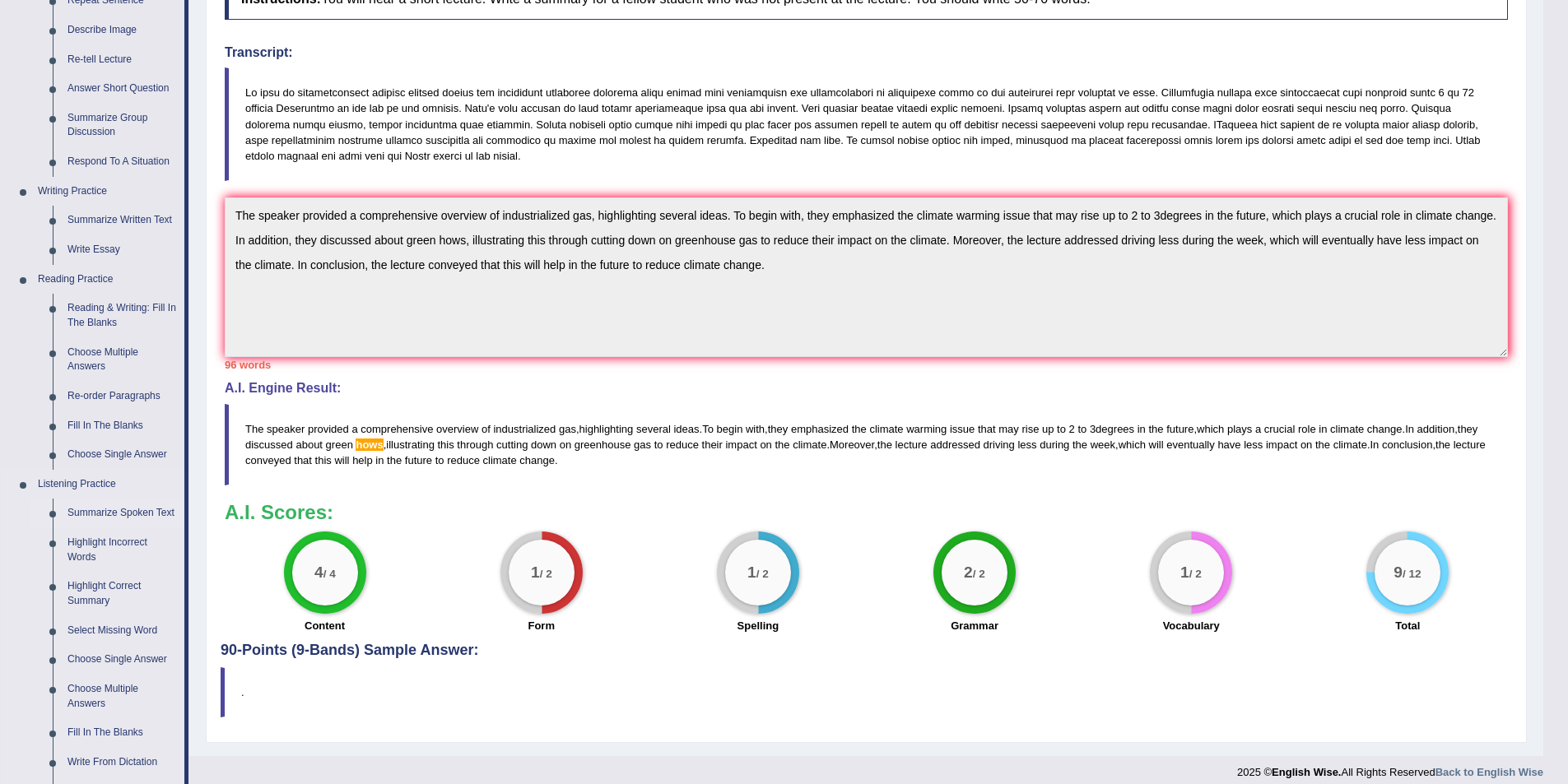
click at [115, 508] on link "Summarize Spoken Text" at bounding box center [122, 513] width 124 height 30
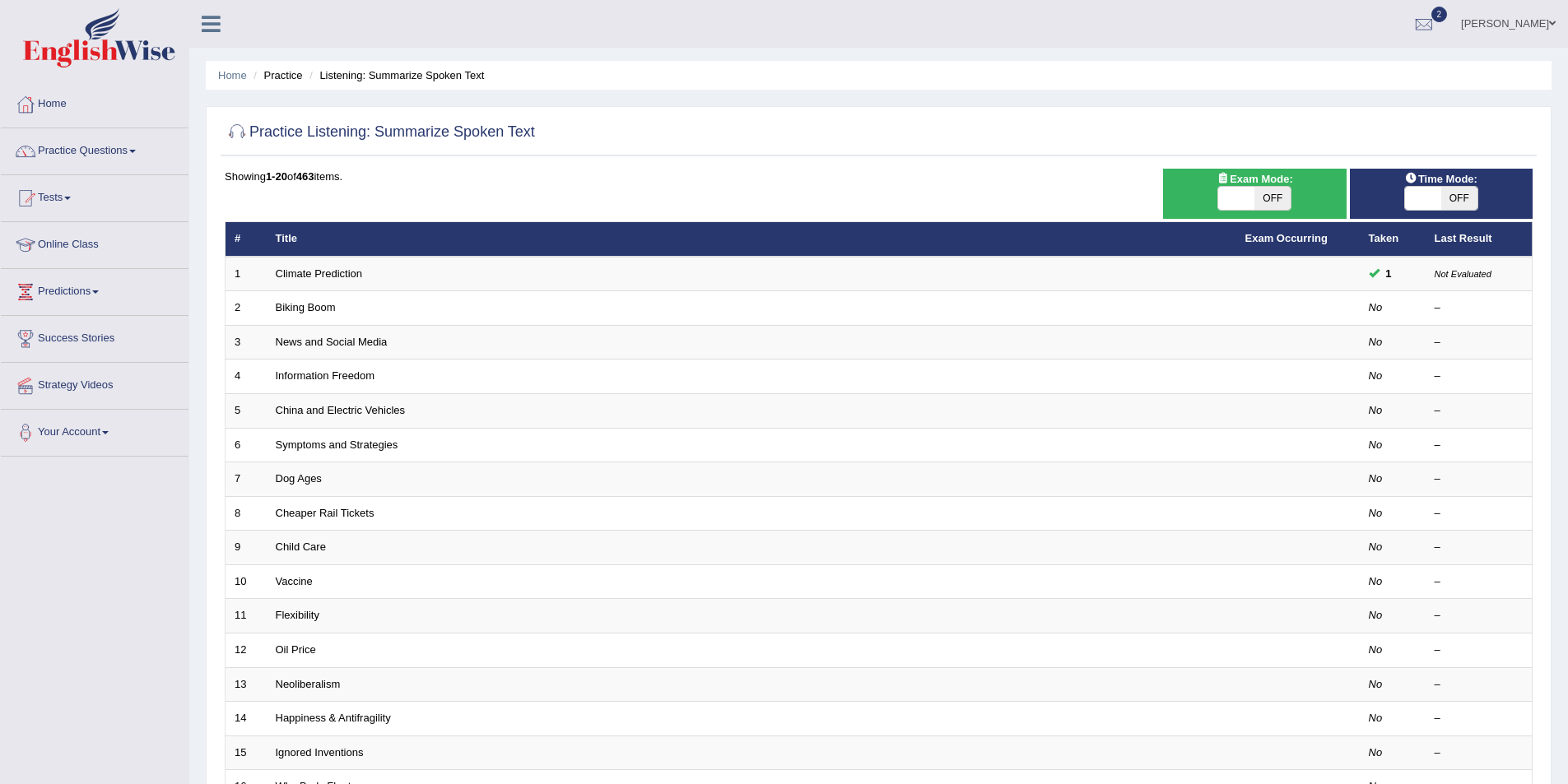
click at [319, 310] on link "Biking Boom" at bounding box center [305, 308] width 60 height 13
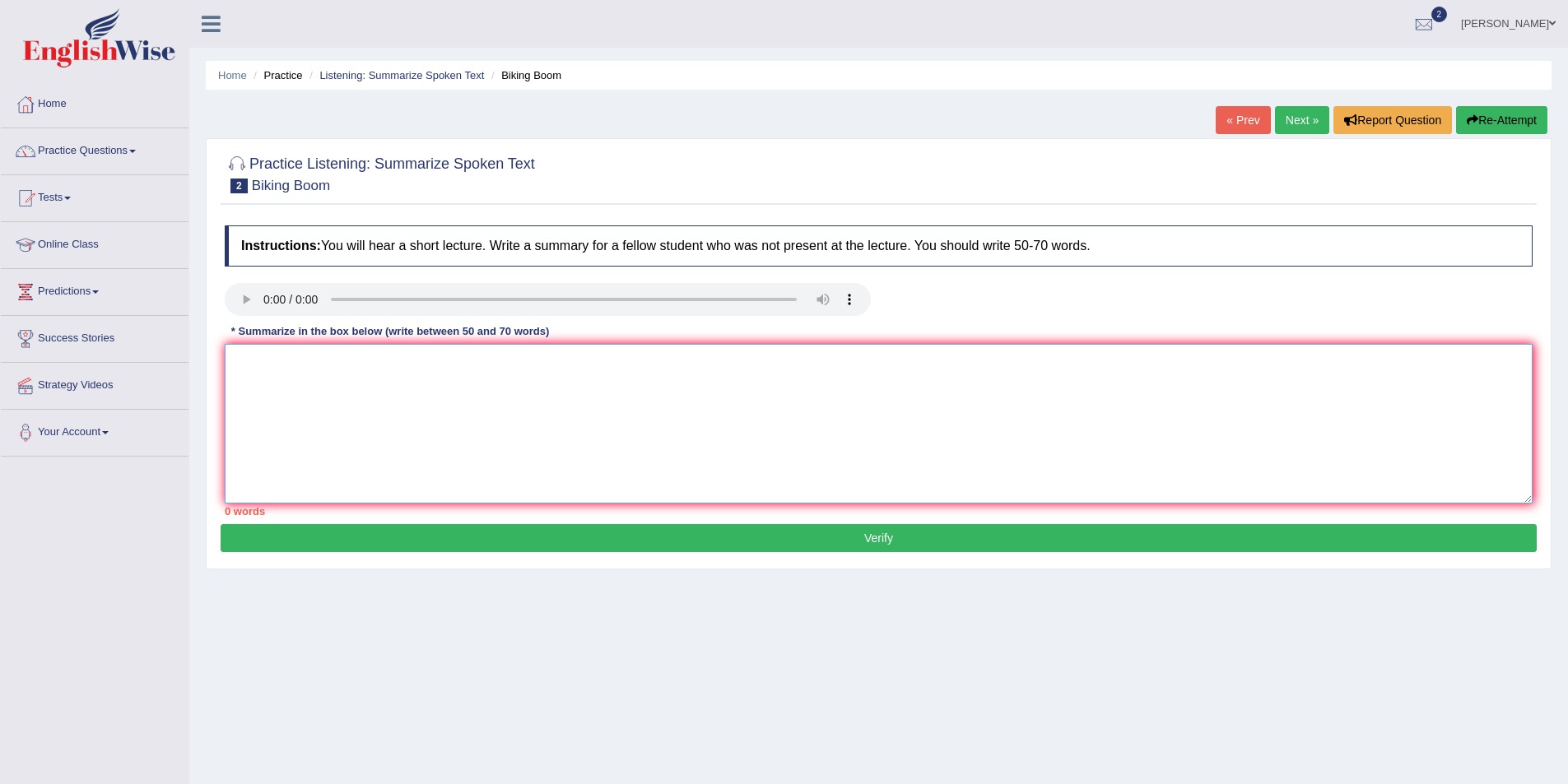
click at [335, 372] on textarea at bounding box center [878, 424] width 1307 height 160
click at [275, 381] on textarea at bounding box center [878, 424] width 1307 height 160
click at [321, 382] on textarea at bounding box center [878, 424] width 1307 height 160
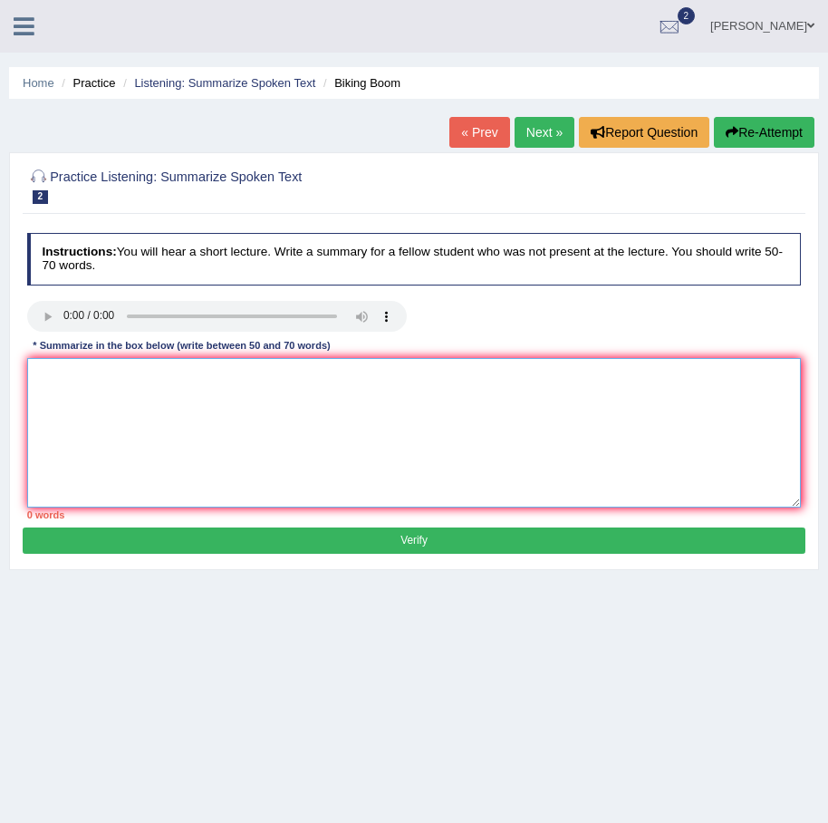
click at [156, 387] on textarea at bounding box center [414, 432] width 775 height 149
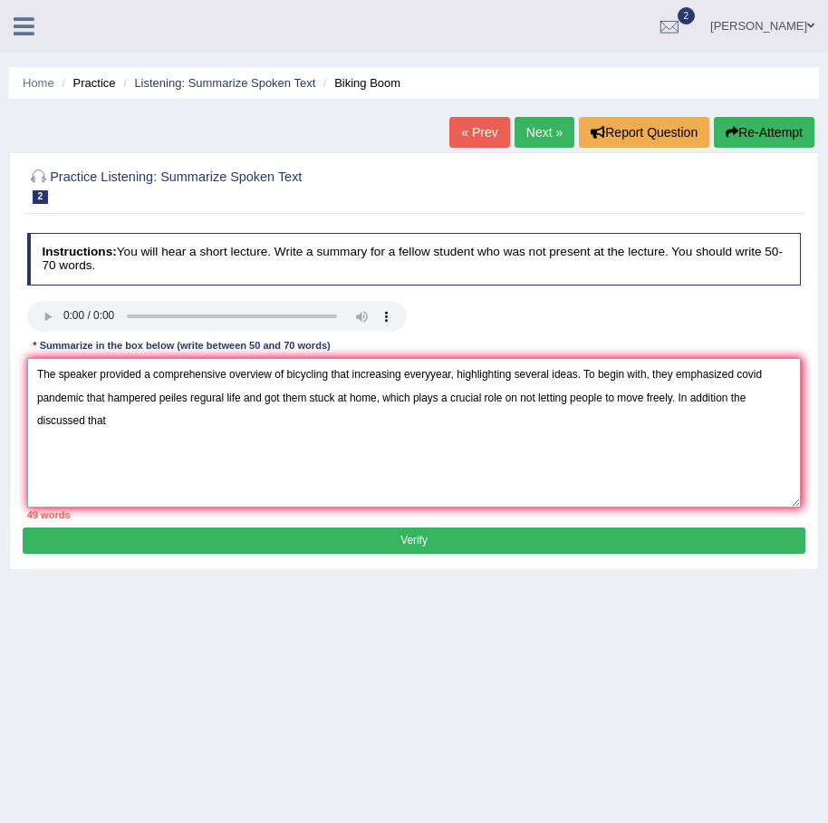
click at [154, 409] on textarea "The speaker provided a comprehensive overview of bicycling that increasing ever…" at bounding box center [414, 432] width 775 height 149
click at [133, 430] on textarea "The speaker provided a comprehensive overview of bicycling that increasing ever…" at bounding box center [414, 432] width 775 height 149
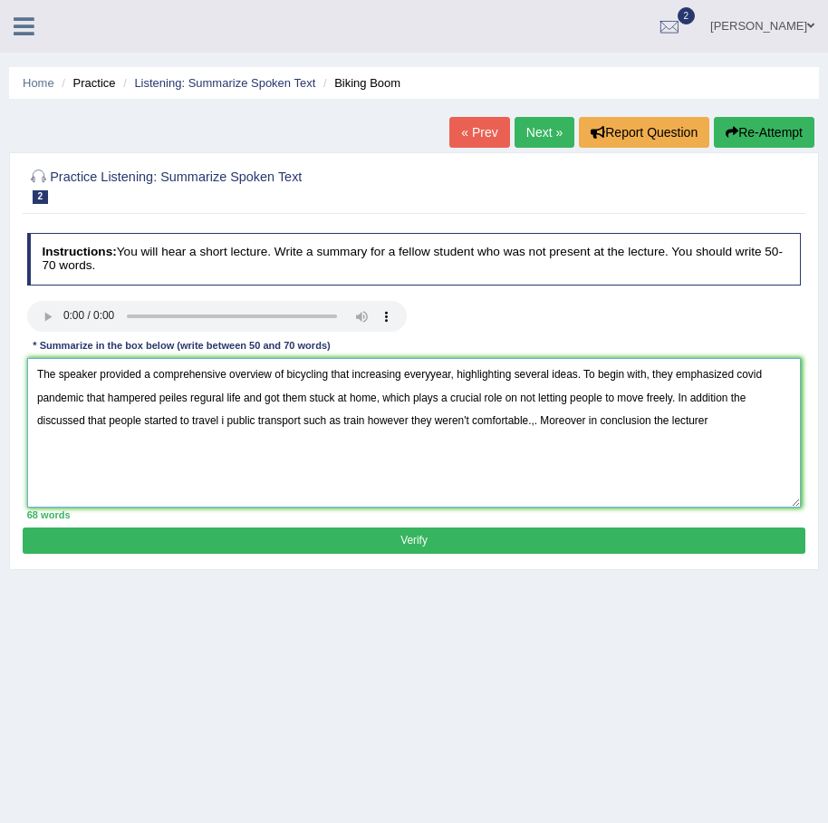
click at [723, 428] on textarea "The speaker provided a comprehensive overview of bicycling that increasing ever…" at bounding box center [414, 432] width 775 height 149
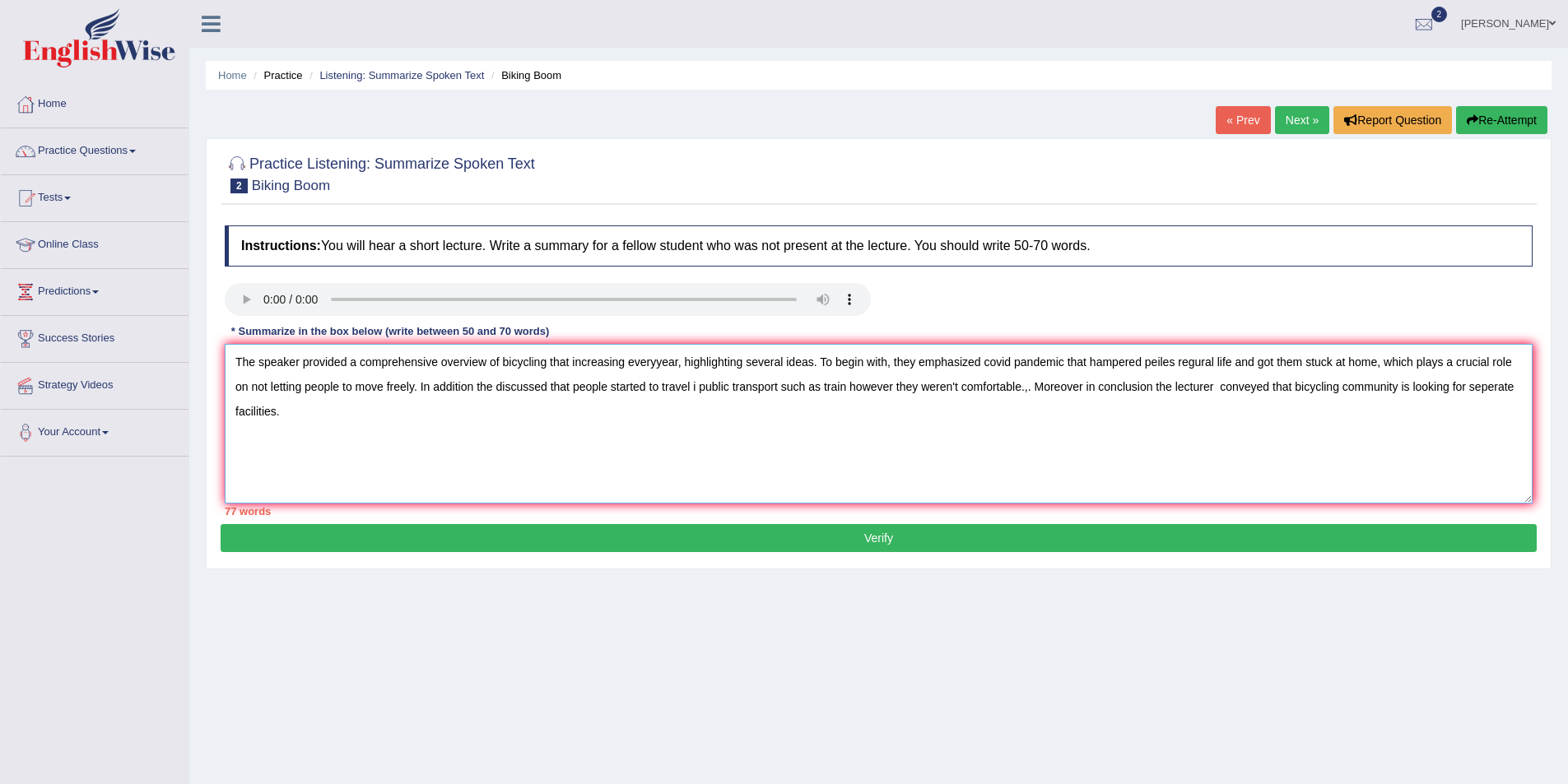
click at [349, 419] on textarea "The speaker provided a comprehensive overview of bicycling that increasing ever…" at bounding box center [878, 424] width 1307 height 160
click at [424, 368] on textarea "The speaker provided a comprehensive overview of bicycling that increasing ever…" at bounding box center [878, 424] width 1307 height 160
click at [897, 391] on textarea "The speaker provided a comprehensive overview of bicycling that is increasing e…" at bounding box center [878, 424] width 1307 height 160
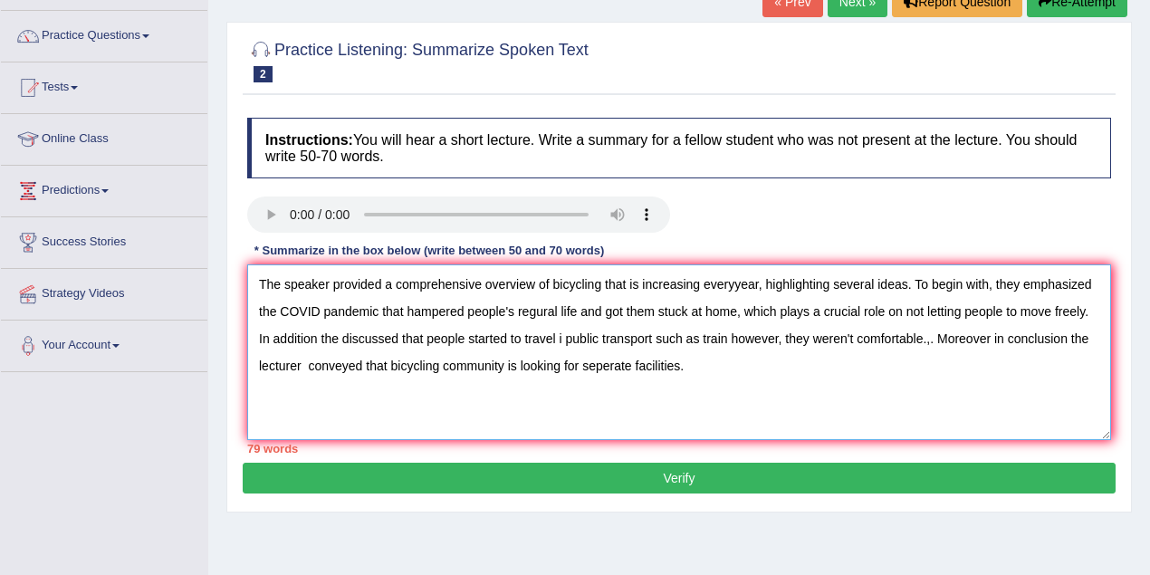
scroll to position [181, 0]
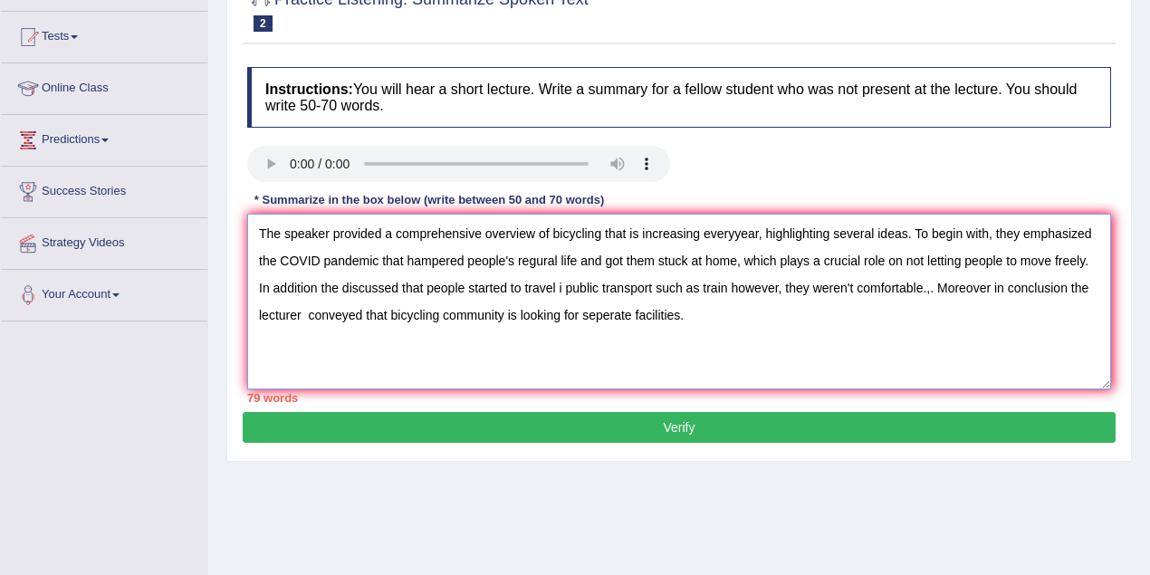
click at [534, 261] on textarea "The speaker provided a comprehensive overview of bicycling that is increasing e…" at bounding box center [679, 302] width 864 height 176
click at [534, 255] on textarea "The speaker provided a comprehensive overview of bicycling that is increasing e…" at bounding box center [679, 302] width 864 height 176
click at [754, 345] on textarea "The speaker provided a comprehensive overview of bicycling that is increasing e…" at bounding box center [679, 302] width 864 height 176
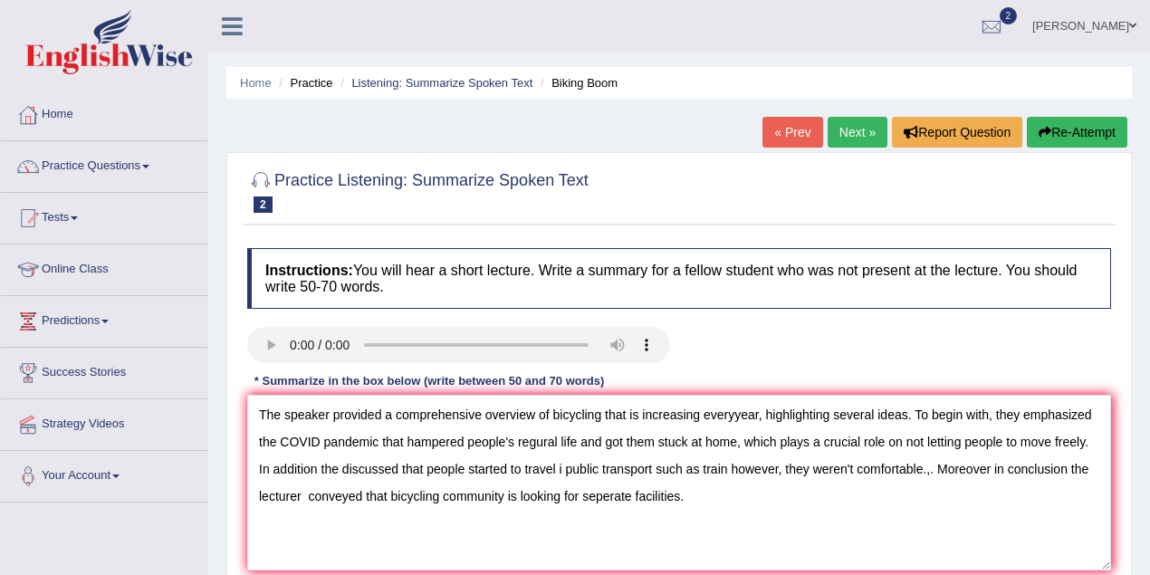
click at [543, 0] on html "Toggle navigation Home Practice Questions Speaking Practice Read Aloud Repeat S…" at bounding box center [575, 287] width 1150 height 575
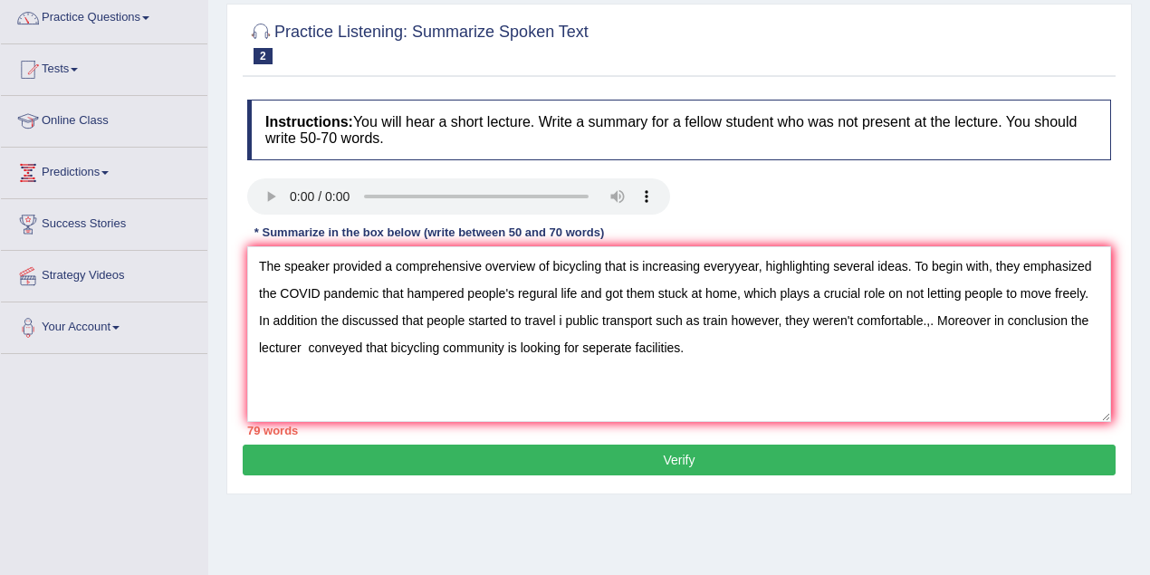
scroll to position [181, 0]
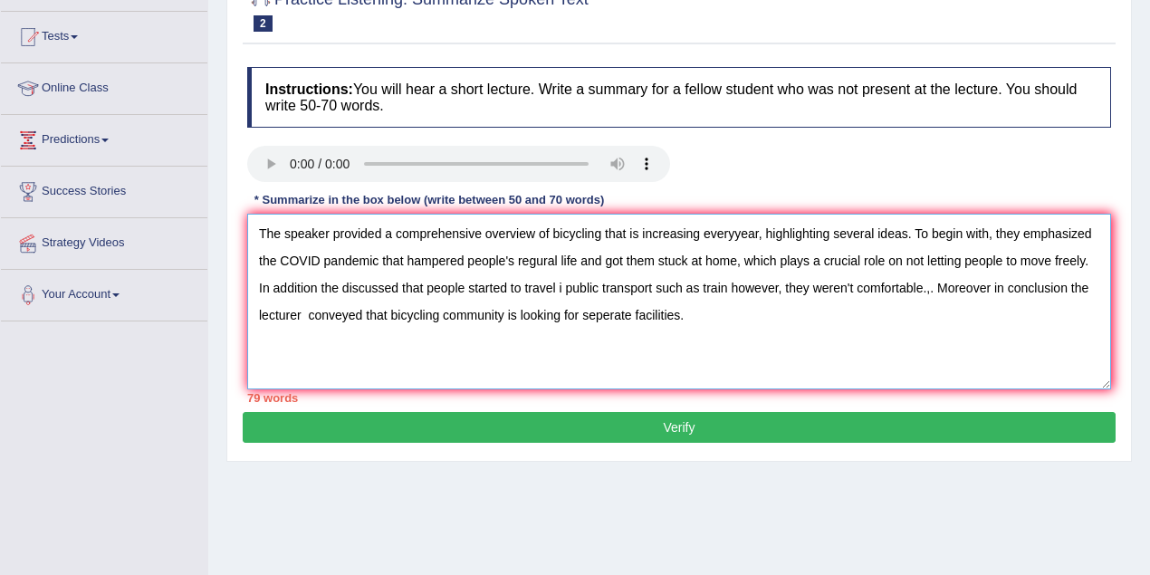
drag, startPoint x: 603, startPoint y: 228, endPoint x: 765, endPoint y: 227, distance: 162.2
click at [765, 227] on textarea "The speaker provided a comprehensive overview of bicycling that is increasing e…" at bounding box center [679, 302] width 864 height 176
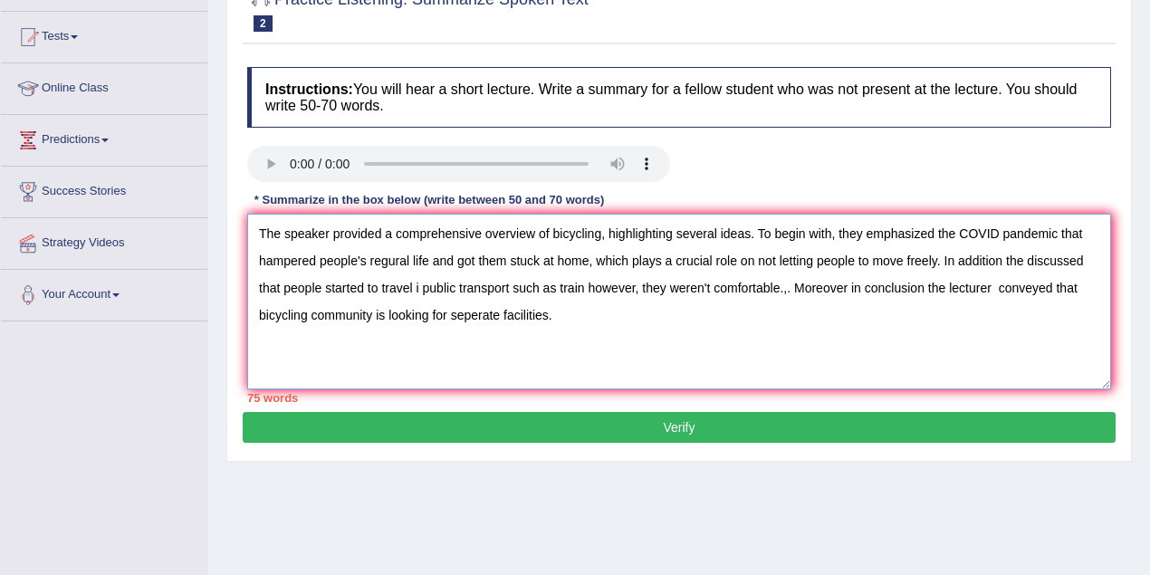
click at [1000, 254] on textarea "The speaker provided a comprehensive overview of bicycling, highlighting severa…" at bounding box center [679, 302] width 864 height 176
click at [1012, 255] on textarea "The speaker provided a comprehensive overview of bicycling, highlighting severa…" at bounding box center [679, 302] width 864 height 176
click at [1025, 255] on textarea "The speaker provided a comprehensive overview of bicycling, highlighting severa…" at bounding box center [679, 302] width 864 height 176
click at [418, 283] on textarea "The speaker provided a comprehensive overview of bicycling, highlighting severa…" at bounding box center [679, 302] width 864 height 176
click at [1039, 254] on textarea "The speaker provided a comprehensive overview of bicycling, highlighting severa…" at bounding box center [679, 302] width 864 height 176
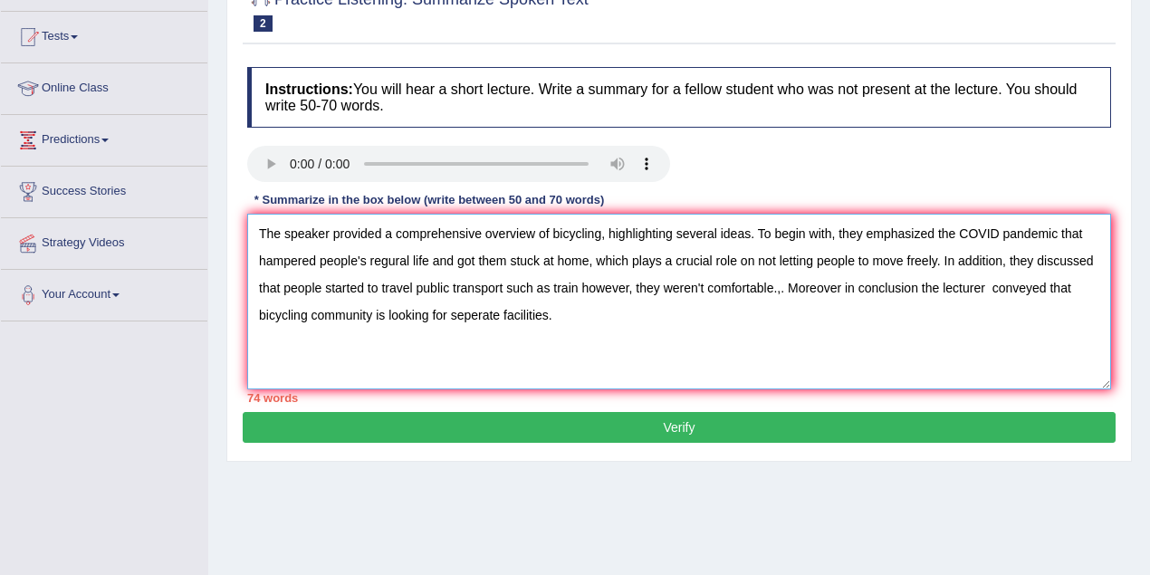
click at [782, 292] on textarea "The speaker provided a comprehensive overview of bicycling, highlighting severa…" at bounding box center [679, 302] width 864 height 176
click at [984, 286] on textarea "The speaker provided a comprehensive overview of bicycling, highlighting severa…" at bounding box center [679, 302] width 864 height 176
type textarea "The speaker provided a comprehensive overview of bicycling, highlighting severa…"
click at [709, 435] on button "Verify" at bounding box center [679, 427] width 873 height 31
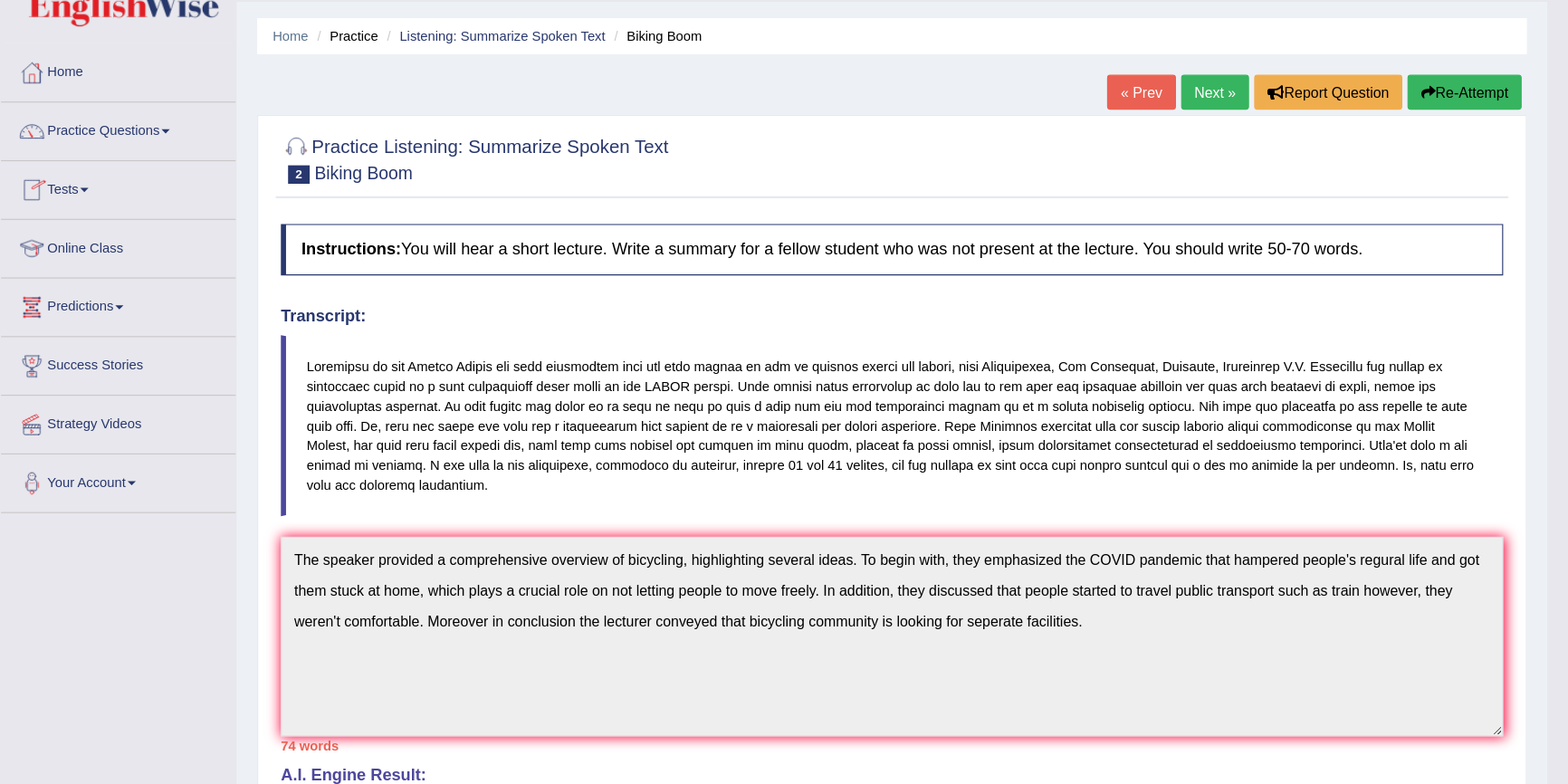
scroll to position [51, 0]
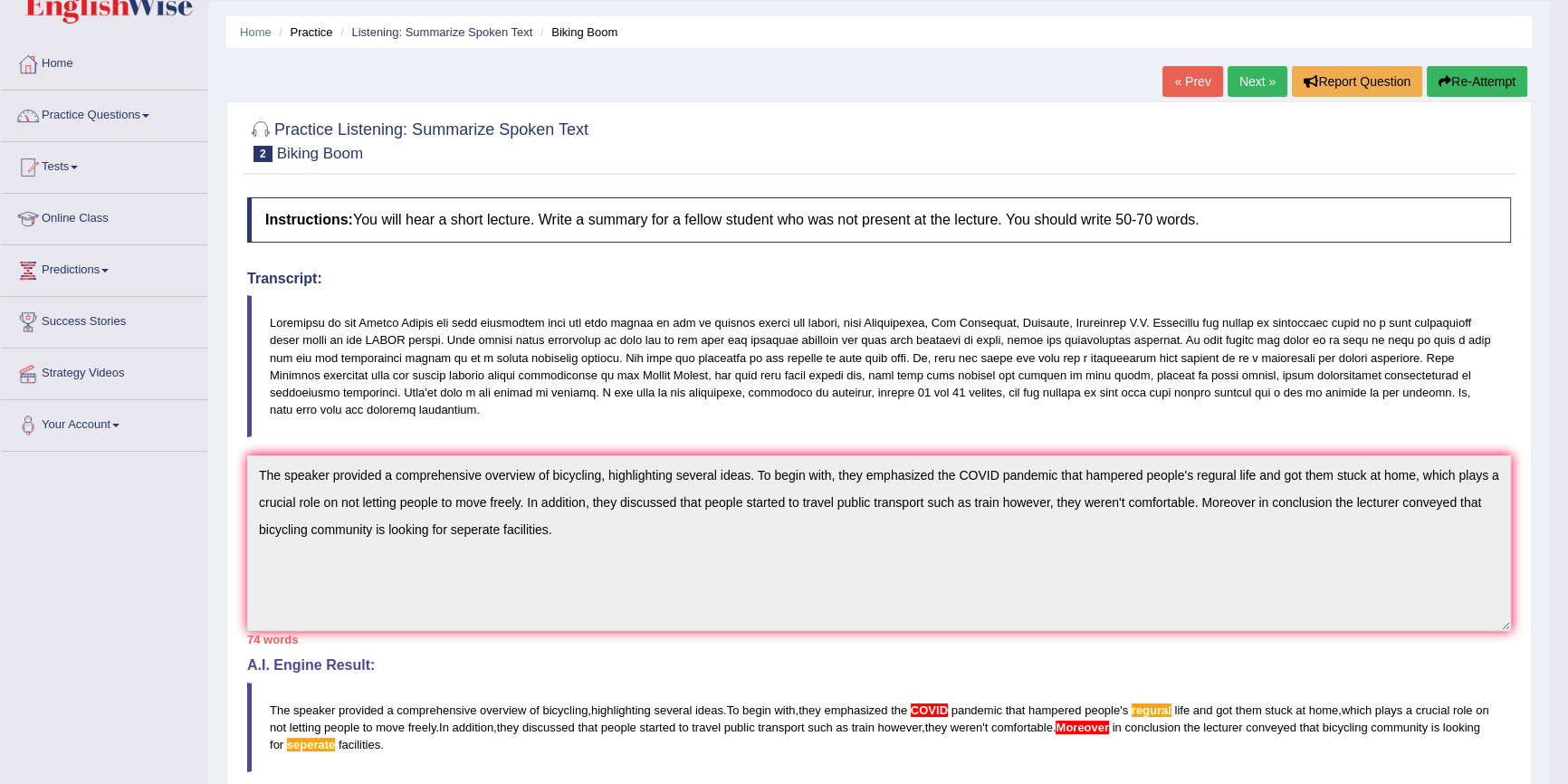
click at [120, 110] on link "Practice Questions" at bounding box center [104, 113] width 207 height 45
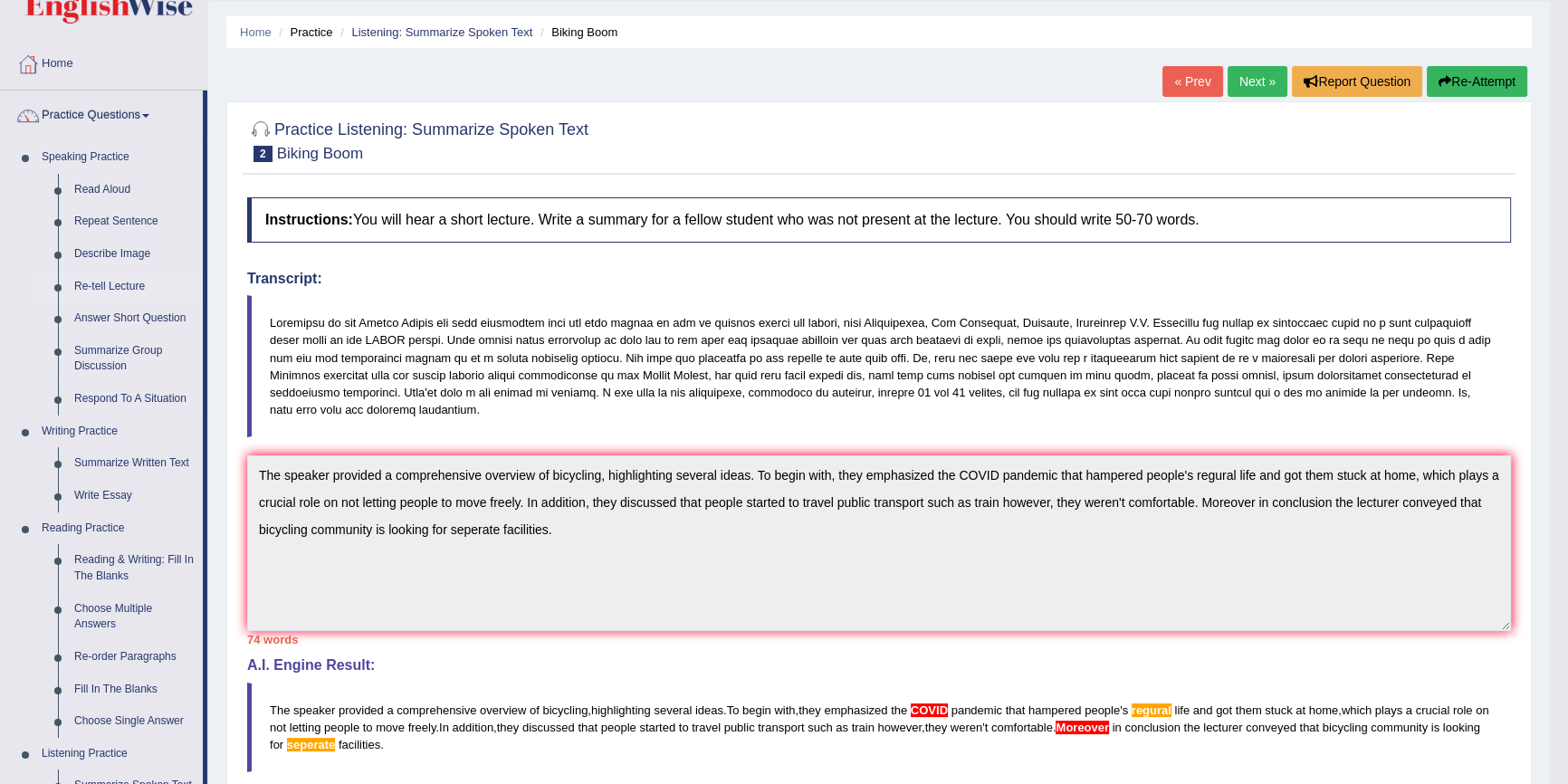
click at [124, 290] on link "Re-tell Lecture" at bounding box center [134, 287] width 137 height 33
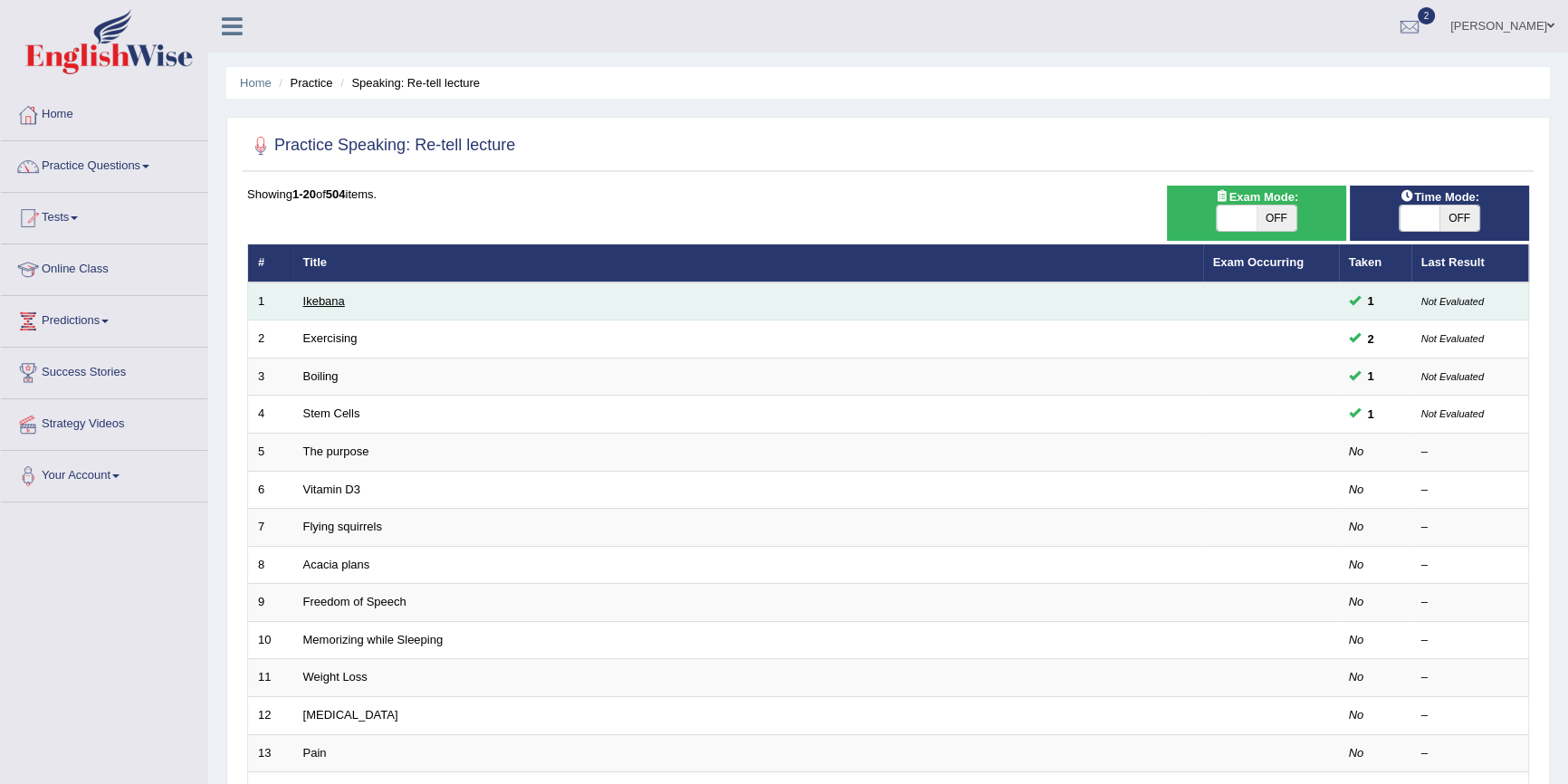
click at [335, 295] on link "Ikebana" at bounding box center [324, 301] width 42 height 14
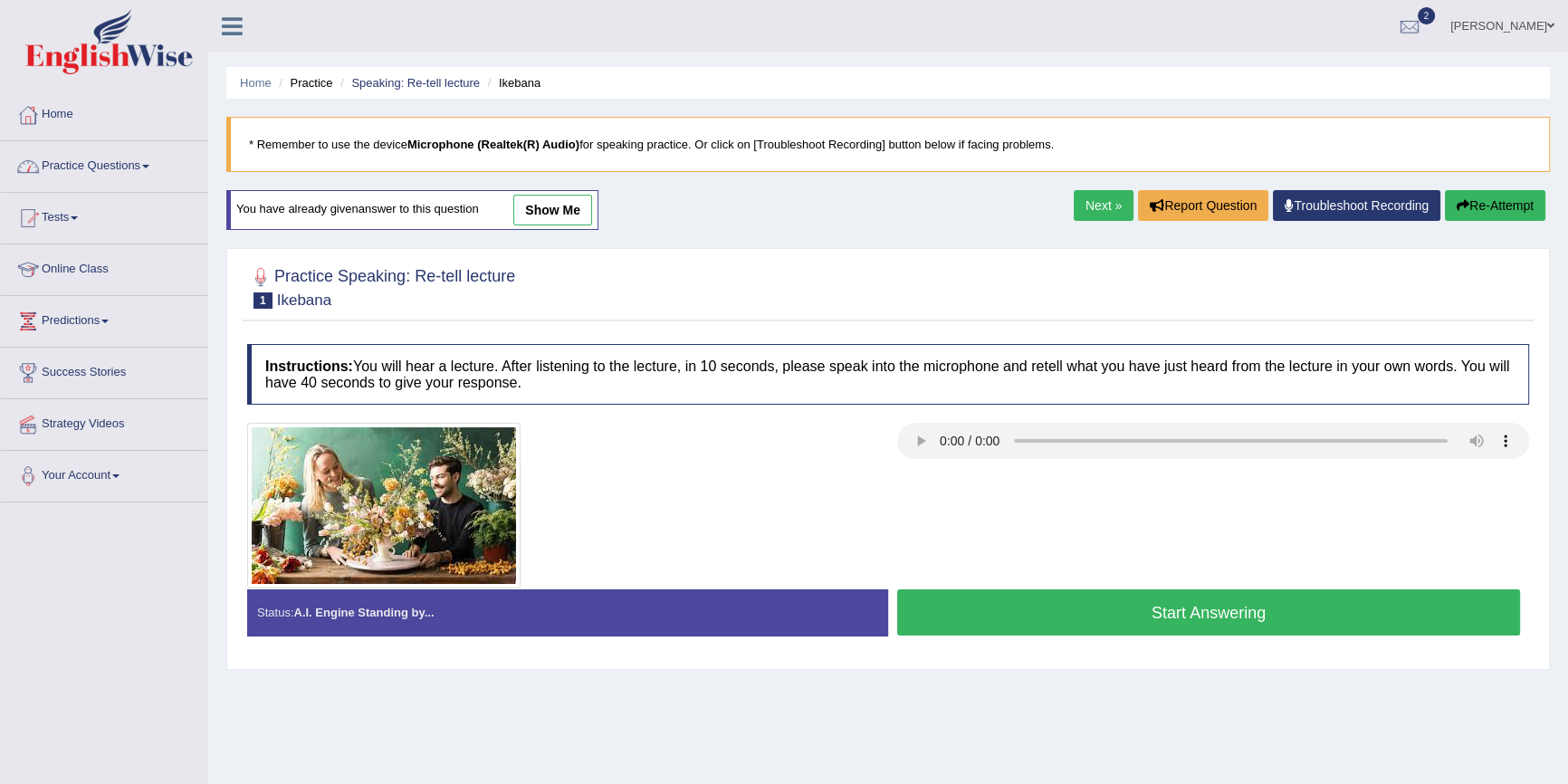
click at [84, 176] on link "Practice Questions" at bounding box center [104, 163] width 207 height 45
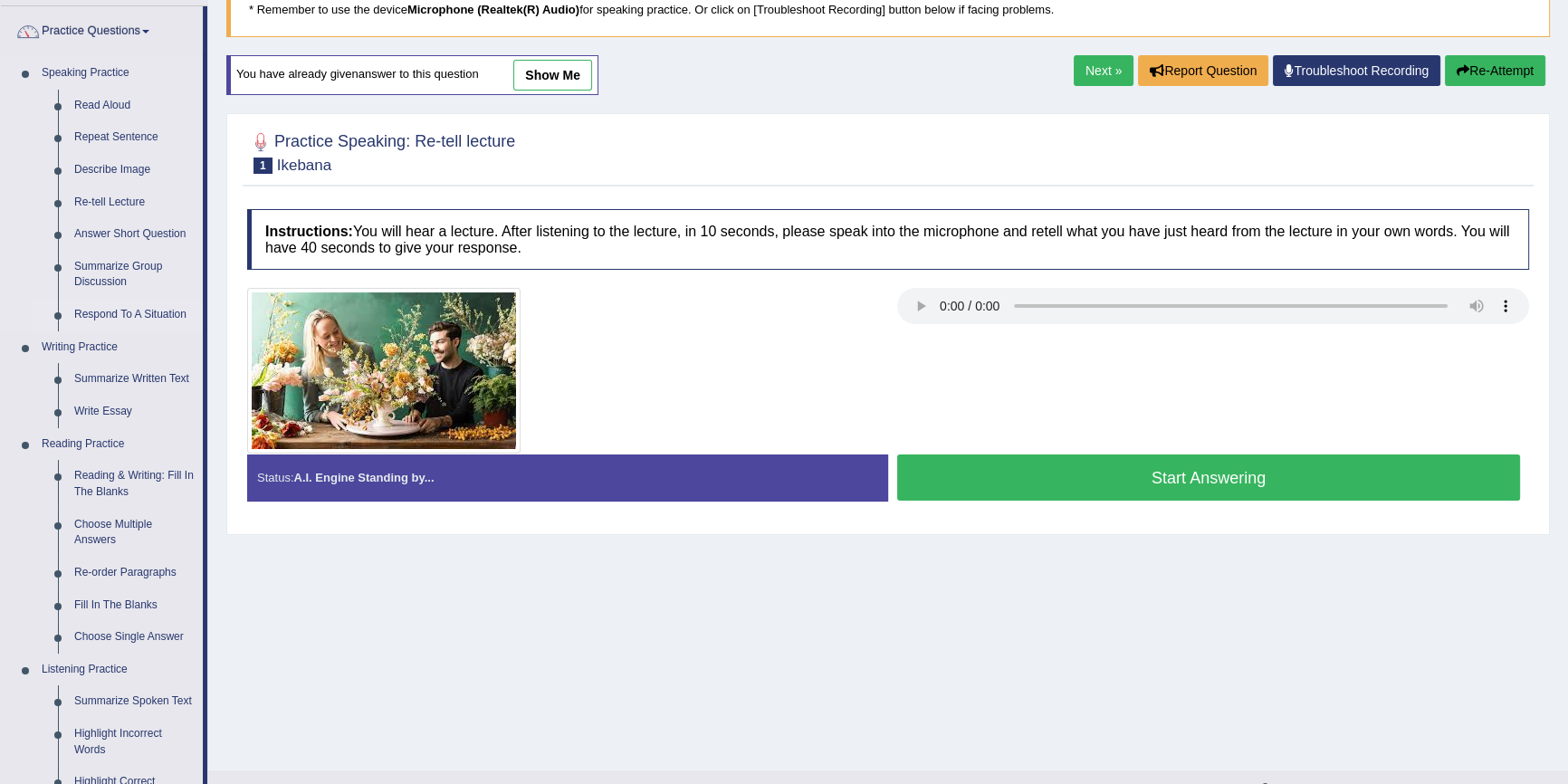
scroll to position [164, 0]
